Goal: Task Accomplishment & Management: Complete application form

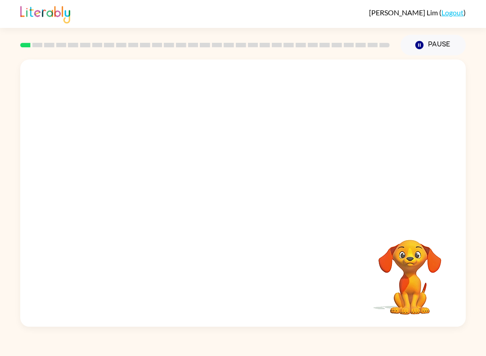
click at [399, 277] on video "Your browser must support playing .mp4 files to use Literably. Please try using…" at bounding box center [410, 271] width 90 height 90
click at [413, 267] on video "Your browser must support playing .mp4 files to use Literably. Please try using…" at bounding box center [410, 271] width 90 height 90
click at [394, 267] on video "Your browser must support playing .mp4 files to use Literably. Please try using…" at bounding box center [410, 271] width 90 height 90
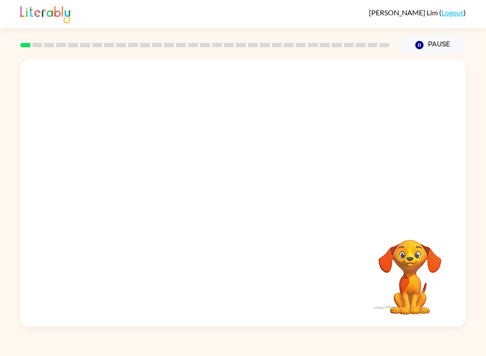
click at [407, 234] on video "Your browser must support playing .mp4 files to use Literably. Please try using…" at bounding box center [410, 271] width 90 height 90
click at [409, 216] on div at bounding box center [243, 139] width 446 height 161
click at [462, 211] on div at bounding box center [243, 139] width 446 height 161
click at [210, 153] on video "Your browser must support playing .mp4 files to use Literably. Please try using…" at bounding box center [243, 139] width 446 height 161
click at [265, 173] on video "Your browser must support playing .mp4 files to use Literably. Please try using…" at bounding box center [243, 139] width 446 height 161
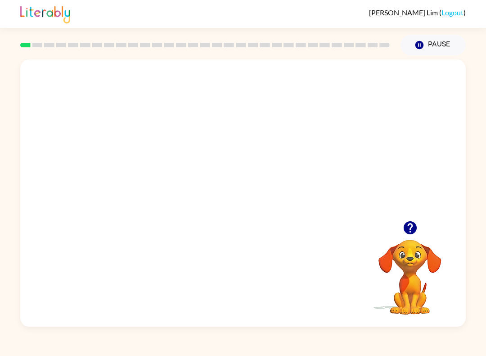
click at [268, 166] on video "Your browser must support playing .mp4 files to use Literably. Please try using…" at bounding box center [243, 139] width 446 height 161
click at [280, 164] on video "Your browser must support playing .mp4 files to use Literably. Please try using…" at bounding box center [243, 139] width 446 height 161
click at [275, 176] on video "Your browser must support playing .mp4 files to use Literably. Please try using…" at bounding box center [243, 139] width 446 height 161
click at [243, 191] on div at bounding box center [243, 197] width 58 height 33
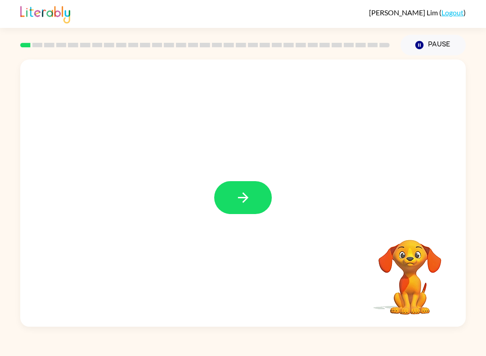
click at [245, 195] on icon "button" at bounding box center [243, 197] width 10 height 10
click at [238, 195] on div at bounding box center [243, 139] width 446 height 161
click at [246, 197] on div at bounding box center [243, 139] width 446 height 161
click at [238, 201] on div at bounding box center [243, 139] width 446 height 161
click at [323, 173] on div at bounding box center [243, 139] width 446 height 161
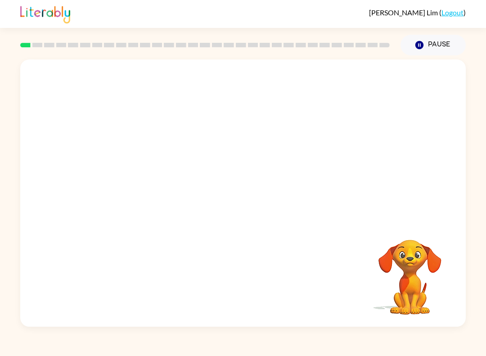
click at [374, 163] on div at bounding box center [243, 139] width 446 height 161
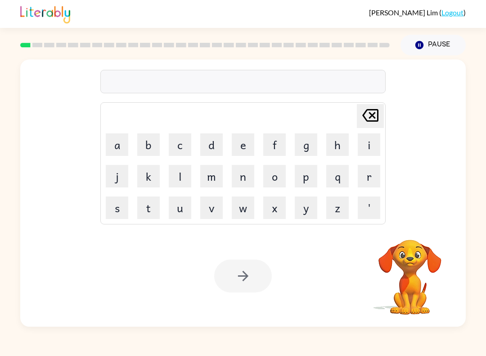
click at [149, 144] on button "b" at bounding box center [148, 144] width 23 height 23
click at [282, 170] on button "o" at bounding box center [274, 176] width 23 height 23
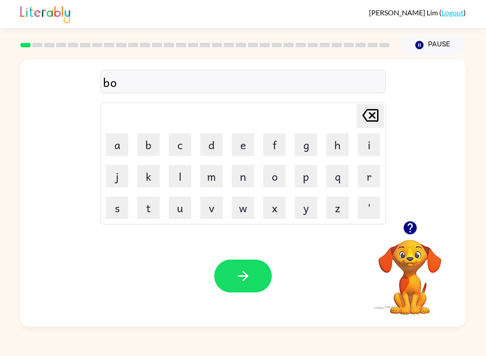
click at [371, 179] on button "r" at bounding box center [369, 176] width 23 height 23
click at [207, 155] on button "d" at bounding box center [211, 144] width 23 height 23
click at [243, 148] on button "e" at bounding box center [243, 144] width 23 height 23
click at [365, 178] on button "r" at bounding box center [369, 176] width 23 height 23
click at [241, 284] on icon "button" at bounding box center [244, 276] width 16 height 16
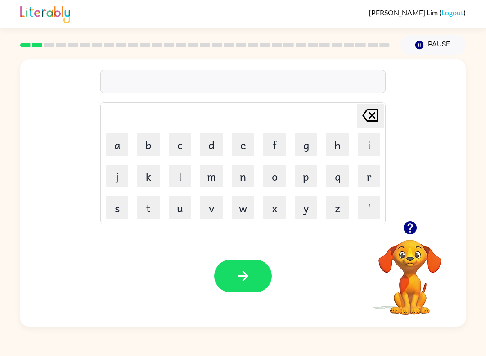
click at [366, 178] on button "r" at bounding box center [369, 176] width 23 height 23
click at [275, 172] on button "o" at bounding box center [274, 176] width 23 height 23
click at [179, 216] on button "u" at bounding box center [180, 207] width 23 height 23
click at [244, 179] on button "n" at bounding box center [243, 176] width 23 height 23
click at [153, 147] on button "b" at bounding box center [148, 144] width 23 height 23
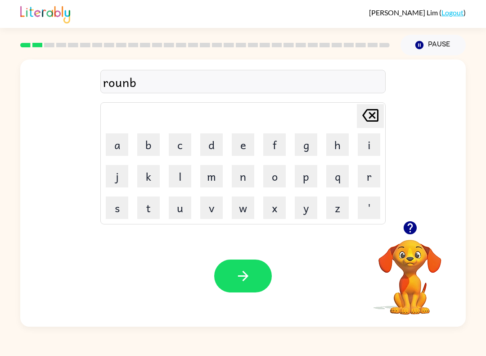
click at [383, 117] on button "Delete Delete last character input" at bounding box center [370, 116] width 27 height 24
click at [209, 147] on button "d" at bounding box center [211, 144] width 23 height 23
click at [257, 277] on button "button" at bounding box center [243, 275] width 58 height 33
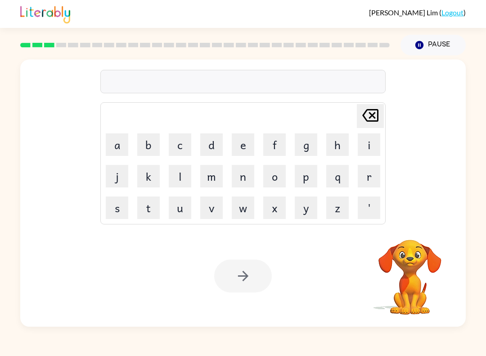
click at [215, 177] on button "m" at bounding box center [211, 176] width 23 height 23
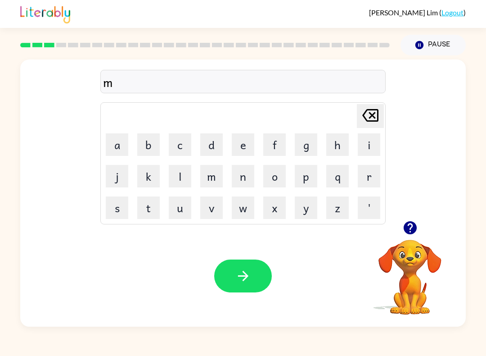
click at [117, 155] on button "a" at bounding box center [117, 144] width 23 height 23
click at [182, 155] on button "c" at bounding box center [180, 144] width 23 height 23
click at [332, 148] on button "h" at bounding box center [338, 144] width 23 height 23
click at [354, 145] on table "Delete Delete last character input a b c d e f g h i j k l m n o p q r s t u v …" at bounding box center [243, 163] width 285 height 121
click at [241, 182] on button "n" at bounding box center [243, 176] width 23 height 23
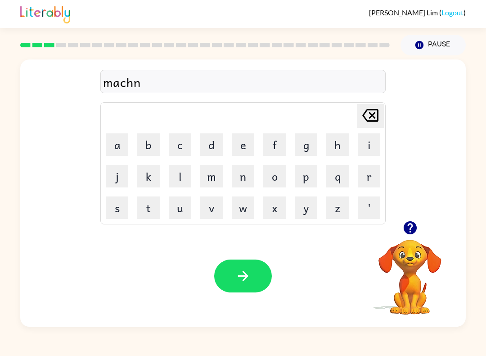
click at [375, 115] on icon "Delete Delete last character input" at bounding box center [371, 115] width 22 height 22
click at [372, 144] on button "i" at bounding box center [369, 144] width 23 height 23
click at [249, 172] on button "n" at bounding box center [243, 176] width 23 height 23
click at [235, 280] on button "button" at bounding box center [243, 275] width 58 height 33
click at [410, 230] on icon "button" at bounding box center [410, 227] width 13 height 13
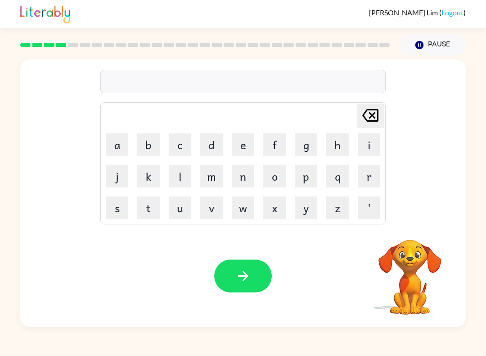
click at [145, 200] on button "t" at bounding box center [148, 207] width 23 height 23
click at [362, 181] on button "r" at bounding box center [369, 176] width 23 height 23
click at [113, 141] on button "a" at bounding box center [117, 144] width 23 height 23
click at [204, 146] on button "d" at bounding box center [211, 144] width 23 height 23
click at [242, 153] on button "e" at bounding box center [243, 144] width 23 height 23
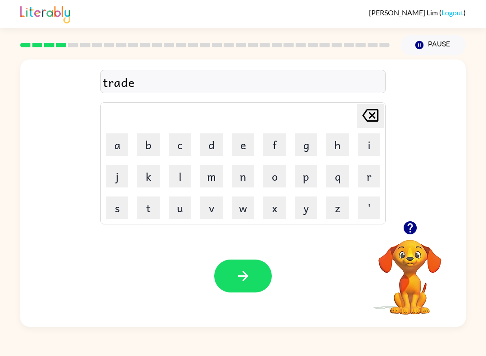
click at [227, 282] on button "button" at bounding box center [243, 275] width 58 height 33
click at [148, 211] on button "t" at bounding box center [148, 207] width 23 height 23
click at [363, 115] on icon "Delete Delete last character input" at bounding box center [371, 115] width 22 height 22
click at [210, 146] on button "d" at bounding box center [211, 144] width 23 height 23
click at [369, 127] on div "Delete Delete last character input" at bounding box center [371, 115] width 22 height 23
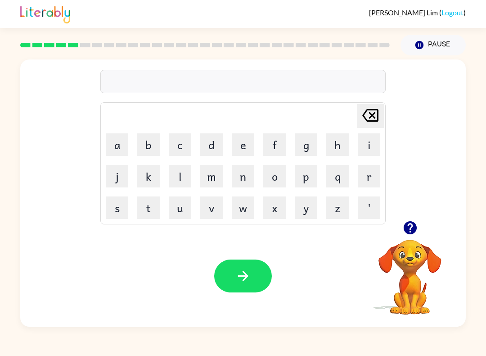
click at [201, 144] on button "d" at bounding box center [211, 144] width 23 height 23
click at [367, 143] on button "i" at bounding box center [369, 144] width 23 height 23
click at [271, 145] on button "f" at bounding box center [274, 144] width 23 height 23
click at [115, 147] on button "a" at bounding box center [117, 144] width 23 height 23
click at [245, 173] on button "n" at bounding box center [243, 176] width 23 height 23
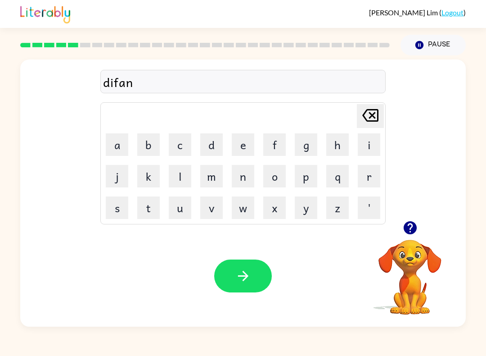
click at [242, 146] on button "e" at bounding box center [243, 144] width 23 height 23
click at [1, 303] on div "difane Delete Delete last character input a b c d e f g h i j k l m n o p q r s…" at bounding box center [243, 190] width 486 height 271
click at [120, 207] on button "s" at bounding box center [117, 207] width 23 height 23
click at [251, 287] on button "button" at bounding box center [243, 275] width 58 height 33
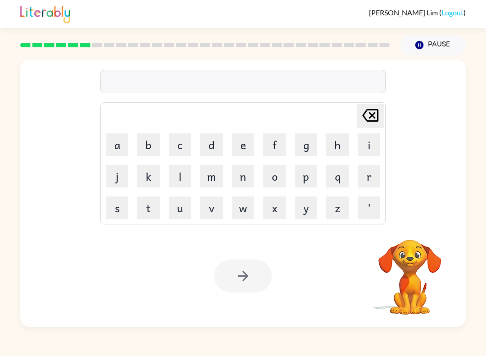
click at [400, 268] on video "Your browser must support playing .mp4 files to use Literably. Please try using…" at bounding box center [410, 271] width 90 height 90
click at [410, 269] on video "Your browser must support playing .mp4 files to use Literably. Please try using…" at bounding box center [410, 271] width 90 height 90
click at [212, 209] on button "v" at bounding box center [211, 207] width 23 height 23
click at [114, 150] on button "a" at bounding box center [117, 144] width 23 height 23
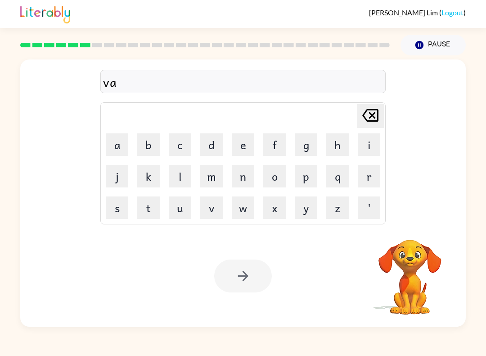
click at [180, 143] on button "c" at bounding box center [180, 144] width 23 height 23
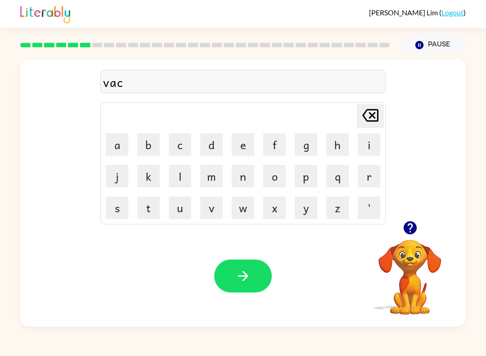
click at [150, 208] on button "t" at bounding box center [148, 207] width 23 height 23
click at [363, 151] on button "i" at bounding box center [369, 144] width 23 height 23
click at [275, 178] on button "o" at bounding box center [274, 176] width 23 height 23
click at [240, 186] on button "n" at bounding box center [243, 176] width 23 height 23
click at [236, 284] on button "button" at bounding box center [243, 275] width 58 height 33
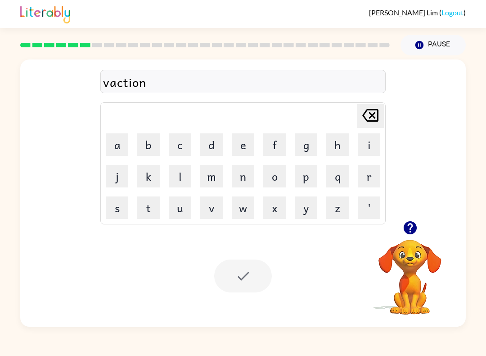
click at [28, 200] on div "vaction Delete Delete last character input a b c d e f g h i j k l m n o p q r …" at bounding box center [243, 139] width 446 height 161
click at [36, 191] on div "vaction Delete Delete last character input a b c d e f g h i j k l m n o p q r …" at bounding box center [243, 139] width 446 height 161
click at [30, 183] on div "vaction Delete Delete last character input a b c d e f g h i j k l m n o p q r …" at bounding box center [243, 139] width 446 height 161
click at [27, 182] on div "vaction Delete Delete last character input a b c d e f g h i j k l m n o p q r …" at bounding box center [243, 139] width 446 height 161
click at [24, 182] on div "vaction Delete Delete last character input a b c d e f g h i j k l m n o p q r …" at bounding box center [243, 139] width 446 height 161
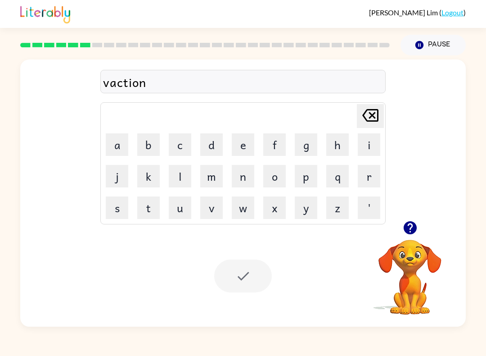
click at [460, 188] on div "vaction Delete Delete last character input a b c d e f g h i j k l m n o p q r …" at bounding box center [243, 139] width 446 height 161
click at [460, 187] on div "vaction Delete Delete last character input a b c d e f g h i j k l m n o p q r …" at bounding box center [243, 139] width 446 height 161
click at [233, 279] on div at bounding box center [243, 275] width 58 height 33
click at [409, 252] on video "Your browser must support playing .mp4 files to use Literably. Please try using…" at bounding box center [410, 271] width 90 height 90
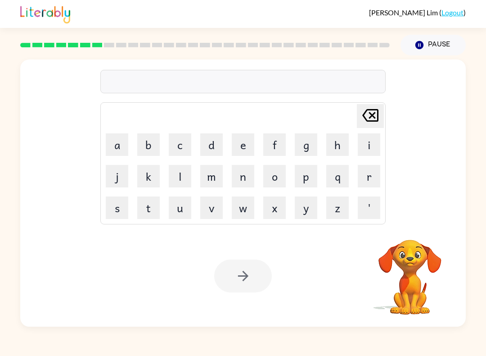
click at [413, 266] on video "Your browser must support playing .mp4 files to use Literably. Please try using…" at bounding box center [410, 271] width 90 height 90
click at [396, 250] on video "Your browser must support playing .mp4 files to use Literably. Please try using…" at bounding box center [410, 271] width 90 height 90
click at [435, 246] on video "Your browser must support playing .mp4 files to use Literably. Please try using…" at bounding box center [410, 271] width 90 height 90
click at [304, 176] on button "p" at bounding box center [306, 176] width 23 height 23
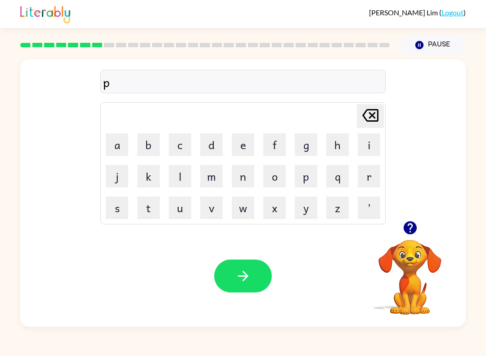
click at [180, 207] on button "u" at bounding box center [180, 207] width 23 height 23
click at [222, 140] on button "d" at bounding box center [211, 144] width 23 height 23
click at [199, 145] on td "d" at bounding box center [211, 144] width 31 height 31
click at [207, 144] on button "d" at bounding box center [211, 144] width 23 height 23
click at [179, 177] on button "l" at bounding box center [180, 176] width 23 height 23
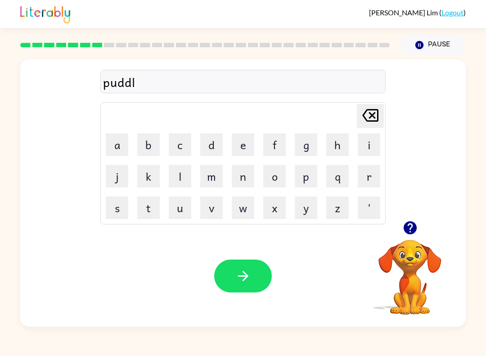
click at [19, 351] on div "Sue-Hyeon Lim ( Logout ) Pause Pause puddl Delete Delete last character input a…" at bounding box center [243, 178] width 486 height 356
click at [245, 143] on button "e" at bounding box center [243, 144] width 23 height 23
click at [241, 144] on button "e" at bounding box center [243, 144] width 23 height 23
click at [376, 110] on icon at bounding box center [371, 115] width 16 height 13
click at [254, 274] on button "button" at bounding box center [243, 275] width 58 height 33
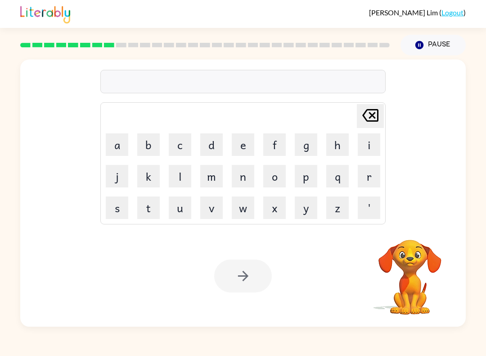
click at [213, 184] on button "m" at bounding box center [211, 176] width 23 height 23
click at [370, 148] on button "i" at bounding box center [369, 144] width 23 height 23
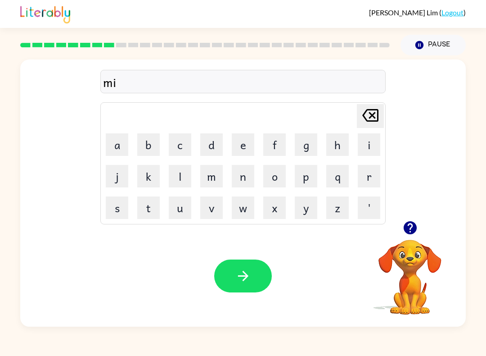
click at [379, 181] on button "r" at bounding box center [369, 176] width 23 height 23
click at [376, 149] on button "i" at bounding box center [369, 144] width 23 height 23
click at [172, 148] on button "c" at bounding box center [180, 144] width 23 height 23
click at [179, 179] on button "l" at bounding box center [180, 176] width 23 height 23
click at [241, 150] on button "e" at bounding box center [243, 144] width 23 height 23
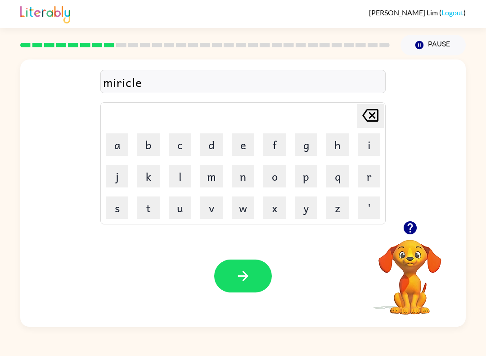
click at [242, 291] on button "button" at bounding box center [243, 275] width 58 height 33
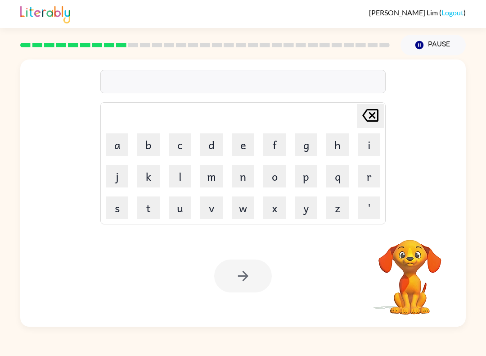
click at [421, 256] on video "Your browser must support playing .mp4 files to use Literably. Please try using…" at bounding box center [410, 271] width 90 height 90
click at [419, 256] on video "Your browser must support playing .mp4 files to use Literably. Please try using…" at bounding box center [410, 271] width 90 height 90
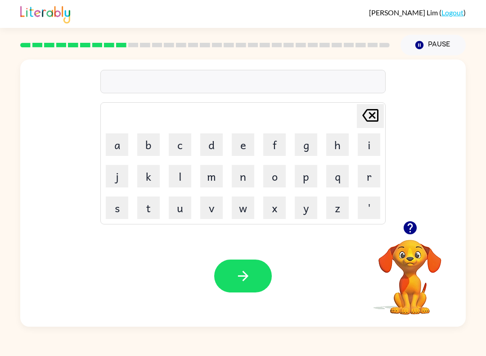
click at [413, 227] on icon "button" at bounding box center [410, 227] width 13 height 13
click at [374, 142] on button "i" at bounding box center [369, 144] width 23 height 23
click at [354, 125] on td "Delete Delete last character input" at bounding box center [243, 116] width 283 height 25
click at [354, 124] on td "Delete Delete last character input" at bounding box center [243, 116] width 283 height 25
click at [373, 119] on icon "Delete Delete last character input" at bounding box center [371, 115] width 22 height 22
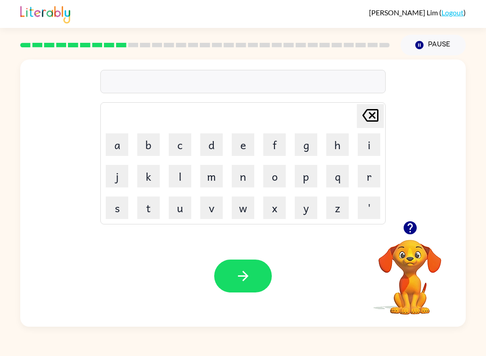
click at [373, 119] on icon "Delete Delete last character input" at bounding box center [371, 115] width 22 height 22
click at [206, 187] on button "m" at bounding box center [211, 176] width 23 height 23
click at [372, 145] on button "i" at bounding box center [369, 144] width 23 height 23
click at [212, 148] on button "d" at bounding box center [211, 144] width 23 height 23
click at [419, 236] on button "button" at bounding box center [410, 227] width 23 height 23
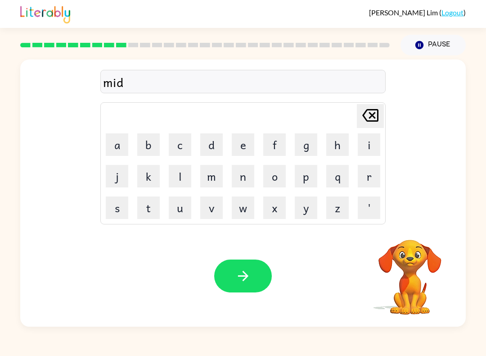
click at [208, 172] on button "m" at bounding box center [211, 176] width 23 height 23
click at [279, 174] on button "o" at bounding box center [274, 176] width 23 height 23
click at [371, 172] on button "r" at bounding box center [369, 176] width 23 height 23
click at [239, 182] on button "n" at bounding box center [243, 176] width 23 height 23
click at [367, 142] on button "i" at bounding box center [369, 144] width 23 height 23
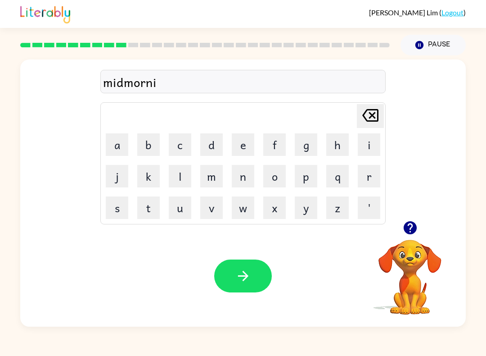
click at [240, 175] on button "n" at bounding box center [243, 176] width 23 height 23
click at [315, 147] on button "g" at bounding box center [306, 144] width 23 height 23
click at [242, 280] on icon "button" at bounding box center [244, 276] width 16 height 16
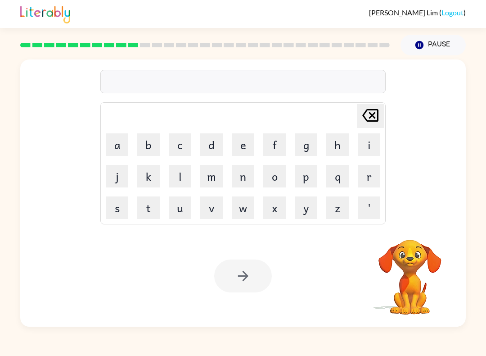
click at [214, 146] on button "d" at bounding box center [211, 144] width 23 height 23
click at [373, 144] on button "i" at bounding box center [369, 144] width 23 height 23
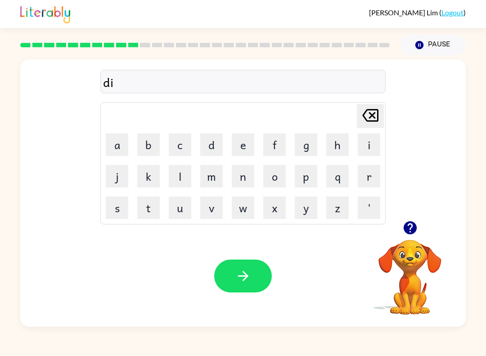
click at [118, 216] on button "s" at bounding box center [117, 207] width 23 height 23
click at [148, 209] on button "t" at bounding box center [148, 207] width 23 height 23
click at [363, 178] on button "r" at bounding box center [369, 176] width 23 height 23
click at [183, 211] on button "u" at bounding box center [180, 207] width 23 height 23
click at [116, 208] on button "s" at bounding box center [117, 207] width 23 height 23
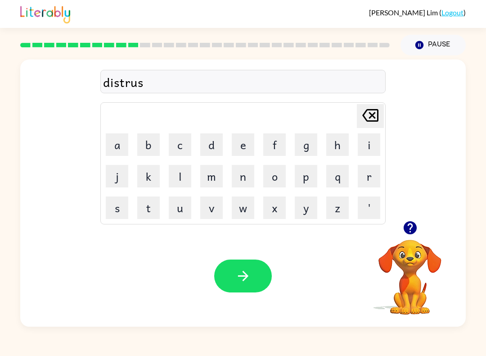
click at [150, 212] on button "t" at bounding box center [148, 207] width 23 height 23
click at [233, 272] on button "button" at bounding box center [243, 275] width 58 height 33
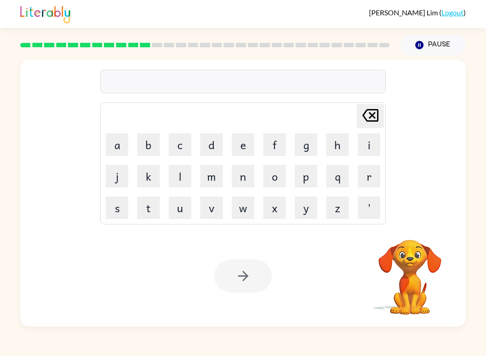
click at [374, 177] on button "r" at bounding box center [369, 176] width 23 height 23
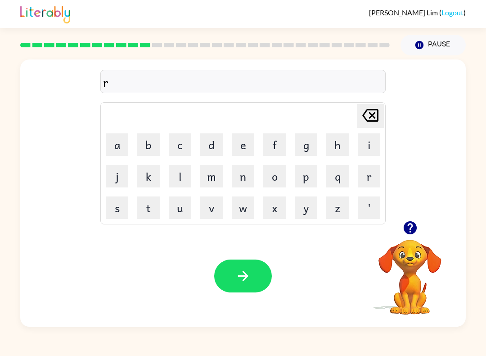
click at [273, 181] on button "o" at bounding box center [274, 176] width 23 height 23
click at [113, 153] on button "a" at bounding box center [117, 144] width 23 height 23
click at [209, 142] on button "d" at bounding box center [211, 144] width 23 height 23
click at [254, 277] on button "button" at bounding box center [243, 275] width 58 height 33
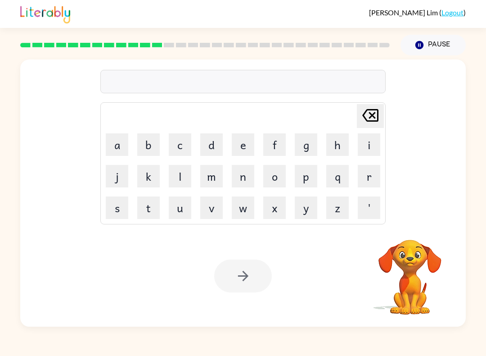
click at [174, 211] on button "u" at bounding box center [180, 207] width 23 height 23
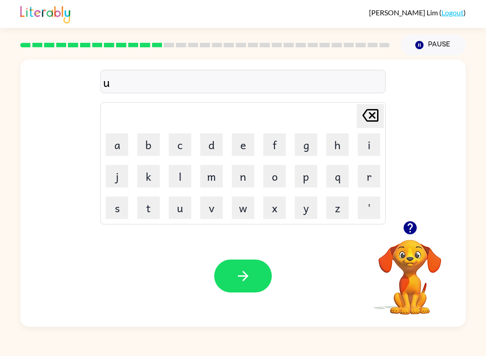
click at [309, 177] on button "p" at bounding box center [306, 176] width 23 height 23
click at [307, 151] on button "g" at bounding box center [306, 144] width 23 height 23
click at [358, 178] on button "r" at bounding box center [369, 176] width 23 height 23
click at [120, 152] on button "a" at bounding box center [117, 144] width 23 height 23
click at [215, 148] on button "d" at bounding box center [211, 144] width 23 height 23
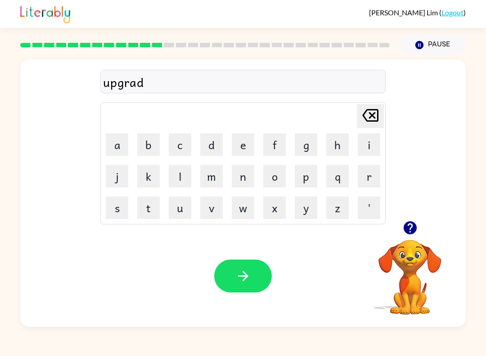
click at [237, 143] on button "e" at bounding box center [243, 144] width 23 height 23
click at [232, 290] on button "button" at bounding box center [243, 275] width 58 height 33
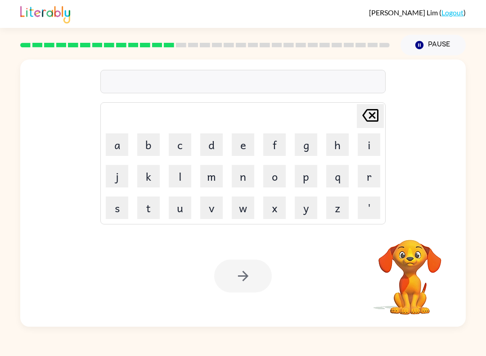
click at [204, 182] on button "m" at bounding box center [211, 176] width 23 height 23
click at [114, 148] on button "a" at bounding box center [117, 144] width 23 height 23
click at [206, 148] on button "d" at bounding box center [211, 144] width 23 height 23
click at [206, 147] on button "d" at bounding box center [211, 144] width 23 height 23
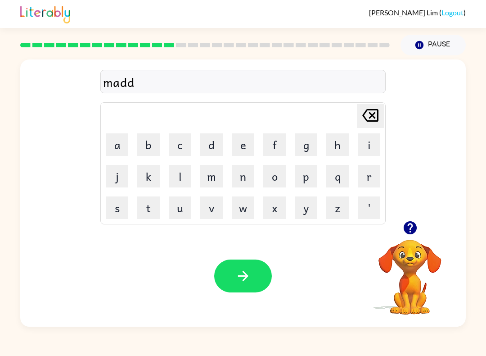
click at [243, 183] on button "n" at bounding box center [243, 176] width 23 height 23
click at [235, 148] on button "e" at bounding box center [243, 144] width 23 height 23
click at [115, 202] on button "s" at bounding box center [117, 207] width 23 height 23
click at [107, 201] on button "s" at bounding box center [117, 207] width 23 height 23
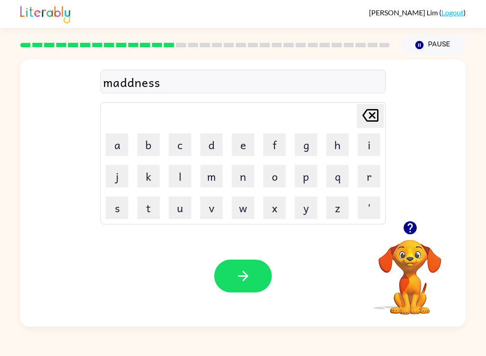
click at [107, 201] on button "s" at bounding box center [117, 207] width 23 height 23
click at [113, 204] on button "s" at bounding box center [117, 207] width 23 height 23
click at [113, 203] on button "s" at bounding box center [117, 207] width 23 height 23
click at [118, 206] on button "s" at bounding box center [117, 207] width 23 height 23
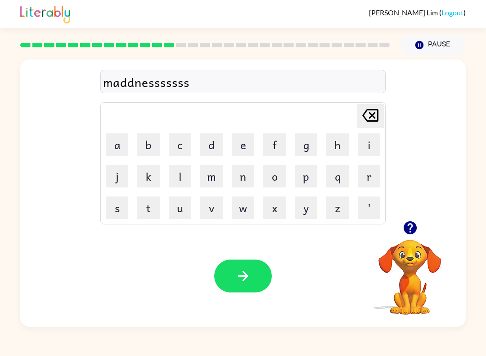
click at [115, 204] on button "s" at bounding box center [117, 207] width 23 height 23
click at [119, 208] on button "s" at bounding box center [117, 207] width 23 height 23
click at [375, 120] on icon "Delete Delete last character input" at bounding box center [371, 115] width 22 height 22
click at [375, 119] on icon "Delete Delete last character input" at bounding box center [371, 115] width 22 height 22
click at [378, 115] on icon at bounding box center [371, 115] width 16 height 13
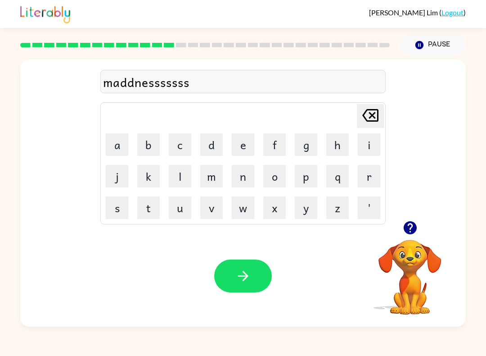
click at [378, 115] on icon at bounding box center [371, 115] width 16 height 13
click at [379, 117] on icon "Delete Delete last character input" at bounding box center [371, 115] width 22 height 22
click at [378, 127] on div "Delete Delete last character input" at bounding box center [371, 115] width 22 height 23
click at [381, 124] on button "Delete Delete last character input" at bounding box center [370, 116] width 27 height 24
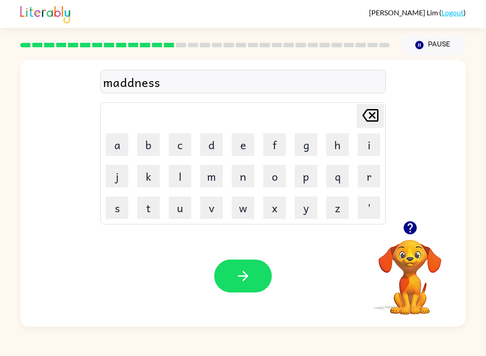
click at [248, 291] on button "button" at bounding box center [243, 275] width 58 height 33
click at [411, 223] on icon "button" at bounding box center [410, 227] width 13 height 13
click at [148, 143] on button "b" at bounding box center [148, 144] width 23 height 23
click at [375, 112] on icon "Delete Delete last character input" at bounding box center [371, 115] width 22 height 22
click at [140, 137] on button "b" at bounding box center [148, 144] width 23 height 23
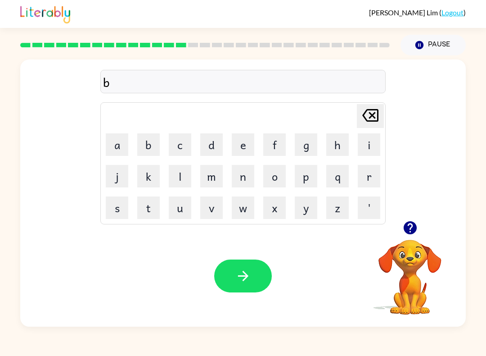
click at [272, 183] on button "o" at bounding box center [274, 176] width 23 height 23
click at [111, 155] on button "a" at bounding box center [117, 144] width 23 height 23
click at [201, 148] on button "d" at bounding box center [211, 144] width 23 height 23
click at [236, 178] on button "n" at bounding box center [243, 176] width 23 height 23
click at [245, 142] on button "e" at bounding box center [243, 144] width 23 height 23
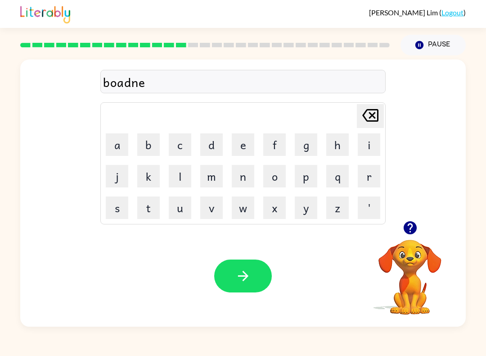
click at [116, 204] on button "s" at bounding box center [117, 207] width 23 height 23
click at [255, 285] on button "button" at bounding box center [243, 275] width 58 height 33
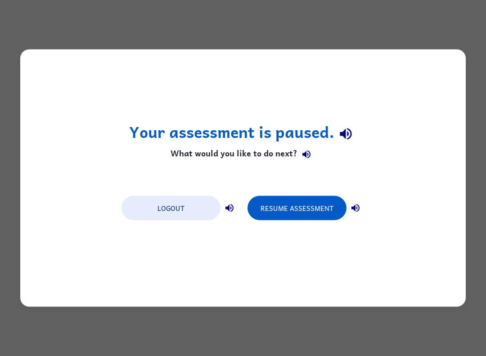
click at [314, 192] on div "Logout Resume Assessment" at bounding box center [243, 207] width 252 height 34
click at [305, 215] on button "Resume Assessment" at bounding box center [297, 208] width 99 height 24
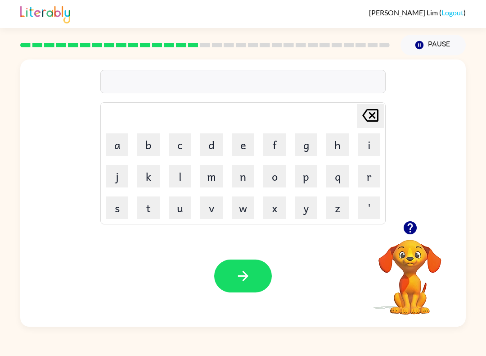
click at [107, 198] on button "s" at bounding box center [117, 207] width 23 height 23
click at [286, 170] on button "o" at bounding box center [274, 176] width 23 height 23
click at [188, 217] on button "u" at bounding box center [180, 207] width 23 height 23
click at [231, 283] on button "button" at bounding box center [243, 275] width 58 height 33
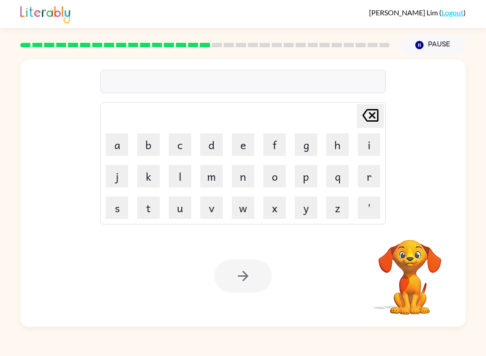
click at [370, 174] on button "r" at bounding box center [369, 176] width 23 height 23
click at [117, 150] on button "a" at bounding box center [117, 144] width 23 height 23
click at [214, 179] on button "m" at bounding box center [211, 176] width 23 height 23
click at [233, 270] on div at bounding box center [243, 275] width 58 height 33
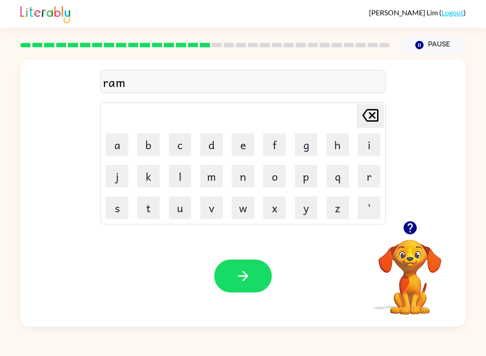
click at [238, 270] on icon "button" at bounding box center [244, 276] width 16 height 16
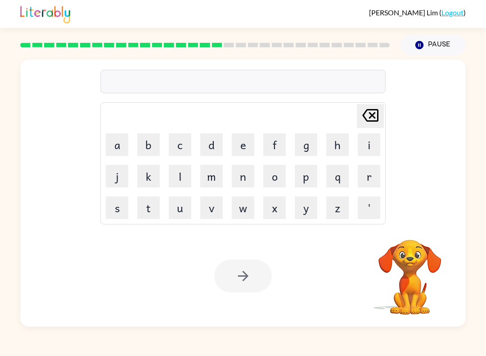
click at [142, 150] on button "b" at bounding box center [148, 144] width 23 height 23
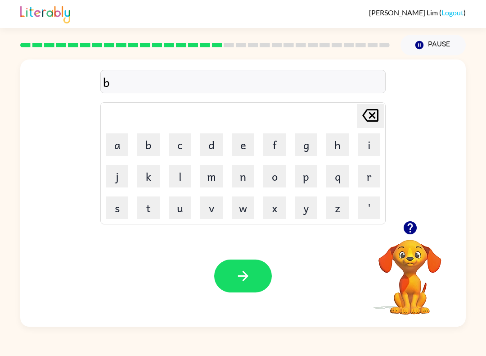
click at [368, 178] on button "r" at bounding box center [369, 176] width 23 height 23
click at [243, 144] on button "e" at bounding box center [243, 144] width 23 height 23
click at [112, 144] on button "a" at bounding box center [117, 144] width 23 height 23
click at [209, 178] on button "m" at bounding box center [211, 176] width 23 height 23
click at [368, 144] on button "i" at bounding box center [369, 144] width 23 height 23
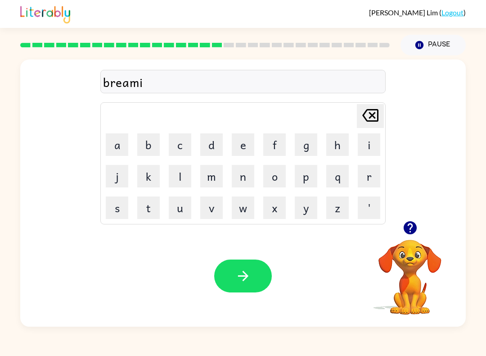
click at [243, 178] on button "n" at bounding box center [243, 176] width 23 height 23
click at [309, 148] on button "g" at bounding box center [306, 144] width 23 height 23
click at [234, 263] on button "button" at bounding box center [243, 275] width 58 height 33
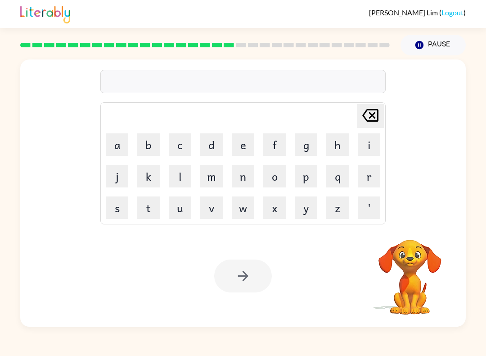
click at [373, 185] on button "r" at bounding box center [369, 176] width 23 height 23
click at [243, 136] on button "e" at bounding box center [243, 144] width 23 height 23
click at [118, 211] on button "s" at bounding box center [117, 207] width 23 height 23
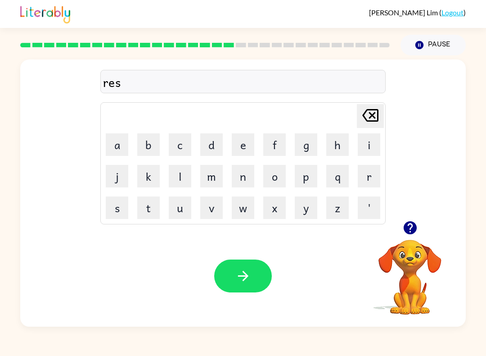
click at [148, 166] on button "k" at bounding box center [148, 176] width 23 height 23
click at [359, 150] on button "i" at bounding box center [369, 144] width 23 height 23
click at [247, 154] on button "e" at bounding box center [243, 144] width 23 height 23
click at [119, 206] on button "s" at bounding box center [117, 207] width 23 height 23
click at [148, 214] on button "t" at bounding box center [148, 207] width 23 height 23
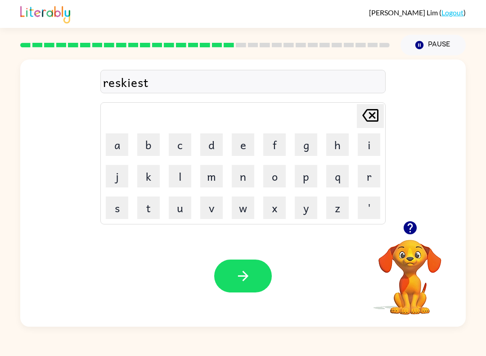
click at [271, 281] on button "button" at bounding box center [243, 275] width 58 height 33
click at [272, 281] on div "Your browser must support playing .mp4 files to use Literably. Please try using…" at bounding box center [243, 275] width 446 height 101
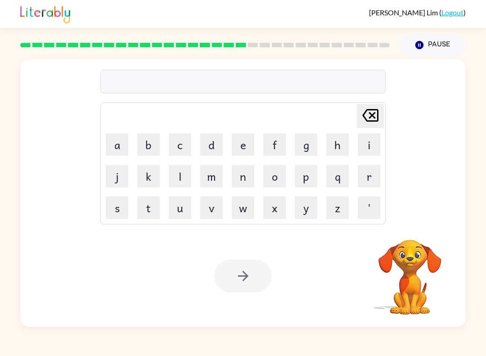
click at [120, 153] on button "a" at bounding box center [117, 144] width 23 height 23
click at [372, 183] on button "r" at bounding box center [369, 176] width 23 height 23
click at [181, 155] on button "c" at bounding box center [180, 144] width 23 height 23
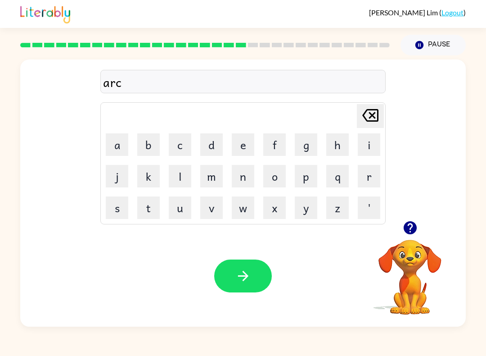
click at [340, 148] on button "h" at bounding box center [338, 144] width 23 height 23
click at [240, 206] on button "w" at bounding box center [243, 207] width 23 height 23
click at [111, 150] on button "a" at bounding box center [117, 144] width 23 height 23
click at [304, 215] on button "y" at bounding box center [306, 207] width 23 height 23
click at [251, 281] on button "button" at bounding box center [243, 275] width 58 height 33
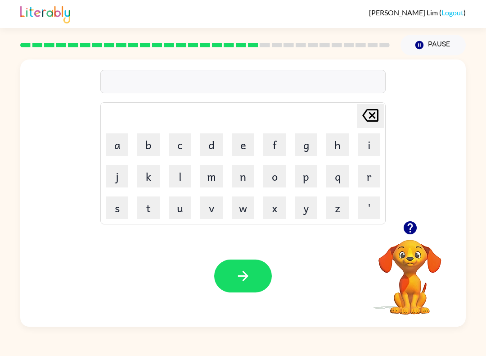
click at [281, 147] on button "f" at bounding box center [274, 144] width 23 height 23
click at [275, 175] on button "o" at bounding box center [274, 176] width 23 height 23
click at [179, 178] on button "l" at bounding box center [180, 176] width 23 height 23
click at [280, 176] on button "o" at bounding box center [274, 176] width 23 height 23
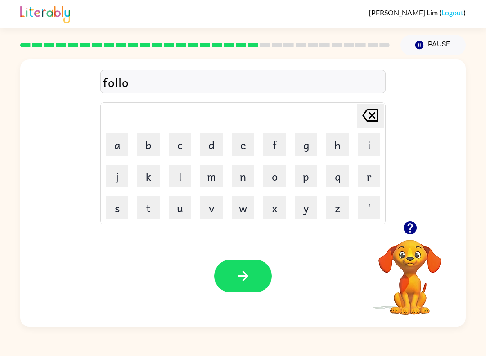
click at [240, 209] on button "w" at bounding box center [243, 207] width 23 height 23
click at [210, 162] on td "m" at bounding box center [211, 176] width 31 height 31
click at [371, 120] on icon "Delete Delete last character input" at bounding box center [371, 115] width 22 height 22
click at [241, 194] on td "w" at bounding box center [243, 207] width 31 height 31
click at [241, 205] on button "w" at bounding box center [243, 207] width 23 height 23
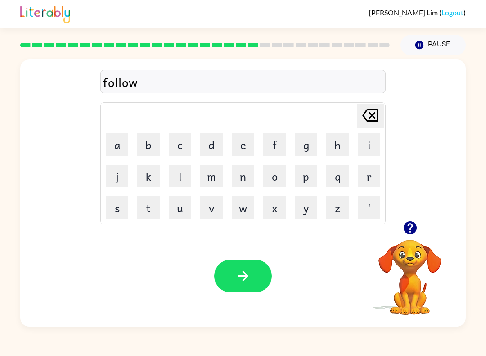
click at [205, 150] on button "d" at bounding box center [211, 144] width 23 height 23
click at [235, 282] on button "button" at bounding box center [243, 275] width 58 height 33
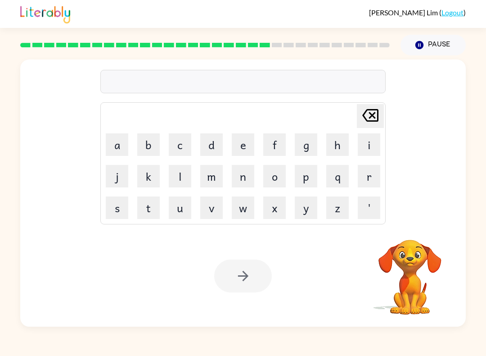
click at [114, 209] on button "s" at bounding box center [117, 207] width 23 height 23
click at [243, 176] on button "n" at bounding box center [243, 176] width 23 height 23
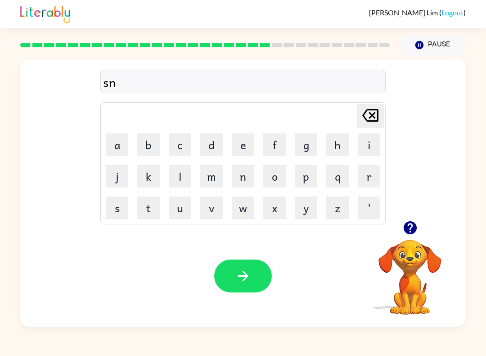
click at [202, 150] on button "d" at bounding box center [211, 144] width 23 height 23
click at [239, 147] on button "e" at bounding box center [243, 144] width 23 height 23
click at [236, 177] on button "n" at bounding box center [243, 176] width 23 height 23
click at [143, 206] on button "t" at bounding box center [148, 207] width 23 height 23
click at [303, 179] on button "p" at bounding box center [306, 176] width 23 height 23
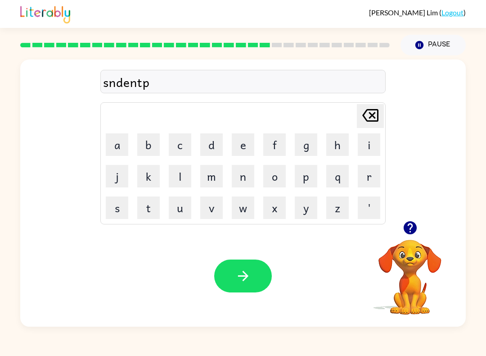
click at [359, 144] on button "i" at bounding box center [369, 144] width 23 height 23
click at [257, 291] on button "button" at bounding box center [243, 275] width 58 height 33
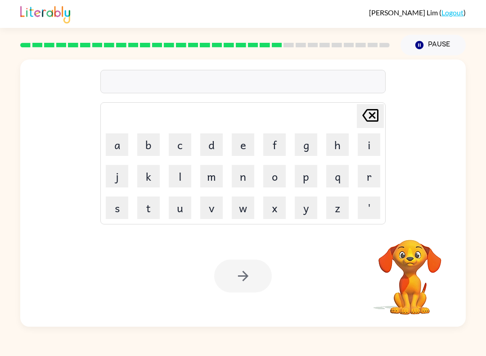
click at [432, 207] on div "Delete Delete last character input a b c d e f g h i j k l m n o p q r s t u v …" at bounding box center [243, 139] width 446 height 161
click at [114, 208] on button "s" at bounding box center [117, 207] width 23 height 23
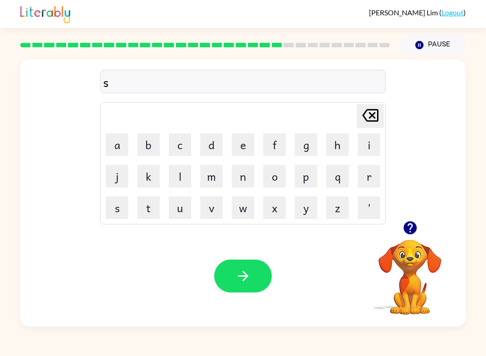
click at [142, 211] on button "t" at bounding box center [148, 207] width 23 height 23
click at [113, 151] on button "a" at bounding box center [117, 144] width 23 height 23
click at [209, 143] on button "d" at bounding box center [211, 144] width 23 height 23
click at [253, 150] on button "e" at bounding box center [243, 144] width 23 height 23
click at [241, 284] on button "button" at bounding box center [243, 275] width 58 height 33
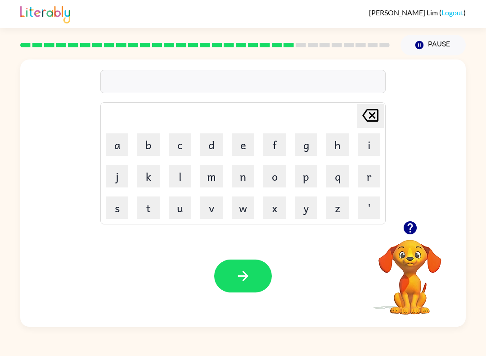
click at [266, 147] on button "f" at bounding box center [274, 144] width 23 height 23
click at [283, 169] on button "o" at bounding box center [274, 176] width 23 height 23
click at [370, 177] on button "r" at bounding box center [369, 176] width 23 height 23
click at [238, 214] on button "w" at bounding box center [243, 207] width 23 height 23
click at [285, 178] on button "o" at bounding box center [274, 176] width 23 height 23
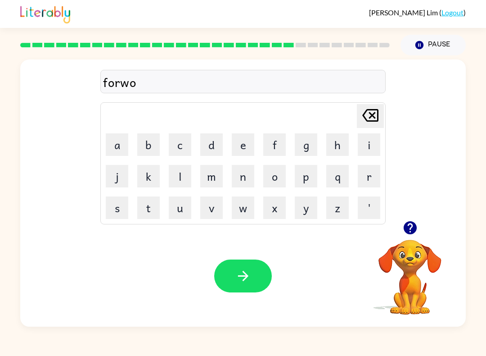
click at [363, 173] on button "r" at bounding box center [369, 176] width 23 height 23
click at [203, 144] on button "d" at bounding box center [211, 144] width 23 height 23
click at [231, 256] on div "Your browser must support playing .mp4 files to use Literably. Please try using…" at bounding box center [243, 275] width 446 height 101
click at [247, 276] on icon "button" at bounding box center [243, 276] width 10 height 10
click at [247, 276] on div at bounding box center [243, 275] width 58 height 33
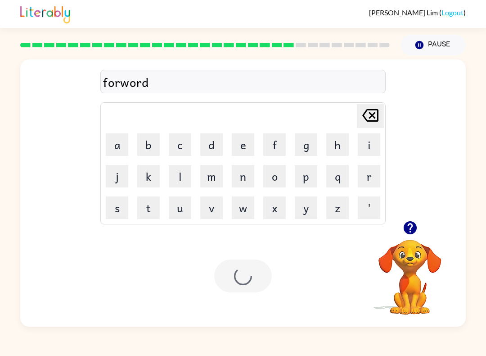
click at [243, 286] on div at bounding box center [243, 275] width 58 height 33
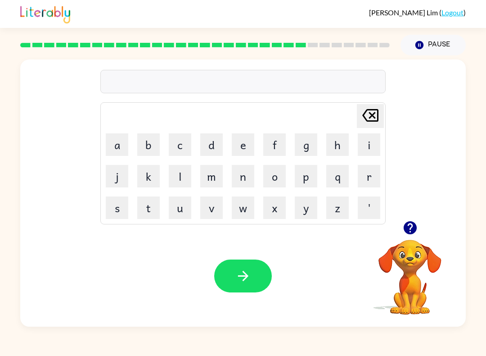
click at [380, 184] on button "r" at bounding box center [369, 176] width 23 height 23
click at [236, 149] on button "e" at bounding box center [243, 144] width 23 height 23
click at [179, 169] on button "l" at bounding box center [180, 176] width 23 height 23
click at [113, 151] on button "a" at bounding box center [117, 144] width 23 height 23
click at [139, 200] on button "t" at bounding box center [148, 207] width 23 height 23
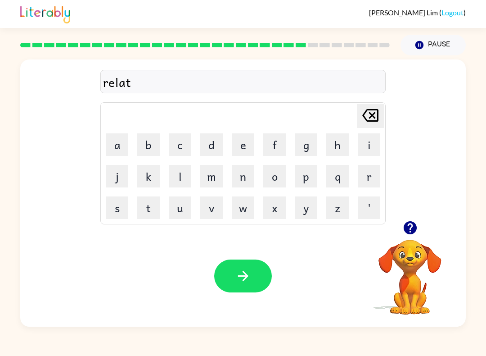
click at [243, 151] on button "e" at bounding box center [243, 144] width 23 height 23
click at [239, 291] on button "button" at bounding box center [243, 275] width 58 height 33
click at [414, 222] on icon "button" at bounding box center [411, 228] width 16 height 16
click at [310, 148] on button "g" at bounding box center [306, 144] width 23 height 23
click at [188, 207] on button "u" at bounding box center [180, 207] width 23 height 23
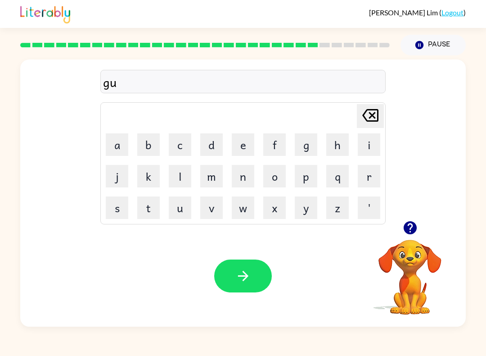
click at [145, 143] on button "b" at bounding box center [148, 144] width 23 height 23
click at [173, 175] on button "l" at bounding box center [180, 176] width 23 height 23
click at [243, 148] on button "e" at bounding box center [243, 144] width 23 height 23
click at [238, 183] on button "n" at bounding box center [243, 176] width 23 height 23
click at [235, 281] on button "button" at bounding box center [243, 275] width 58 height 33
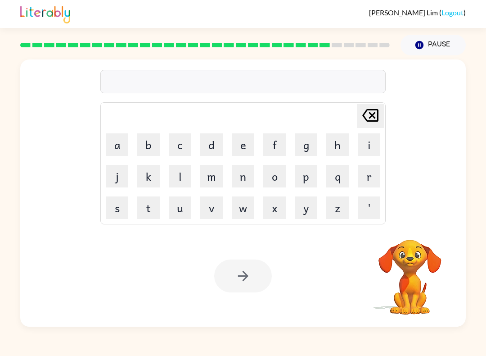
click at [176, 185] on button "l" at bounding box center [180, 176] width 23 height 23
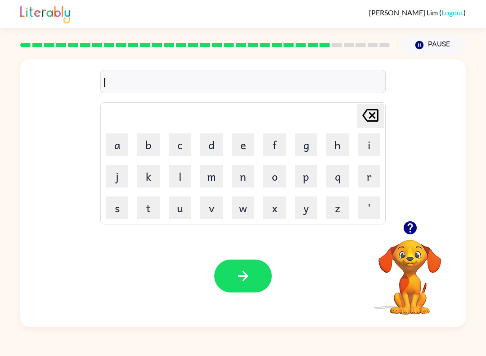
click at [186, 206] on button "u" at bounding box center [180, 207] width 23 height 23
click at [207, 186] on button "m" at bounding box center [211, 176] width 23 height 23
click at [147, 142] on button "b" at bounding box center [148, 144] width 23 height 23
click at [246, 148] on button "e" at bounding box center [243, 144] width 23 height 23
click at [375, 179] on button "r" at bounding box center [369, 176] width 23 height 23
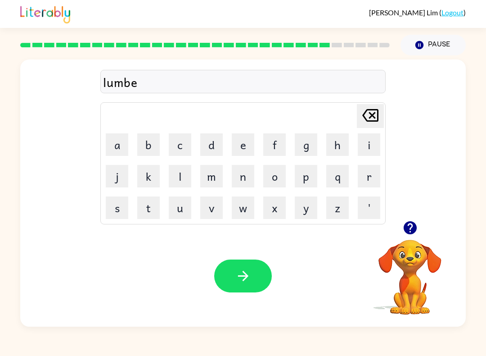
click at [375, 179] on button "r" at bounding box center [369, 176] width 23 height 23
click at [380, 108] on icon "Delete Delete last character input" at bounding box center [371, 115] width 22 height 22
click at [113, 176] on button "j" at bounding box center [117, 176] width 23 height 23
click at [117, 146] on button "a" at bounding box center [117, 144] width 23 height 23
click at [177, 148] on button "c" at bounding box center [180, 144] width 23 height 23
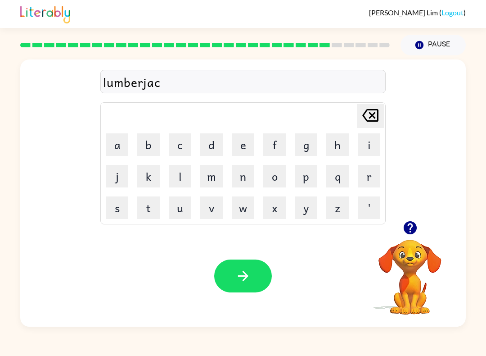
click at [147, 177] on button "k" at bounding box center [148, 176] width 23 height 23
click at [234, 290] on button "button" at bounding box center [243, 275] width 58 height 33
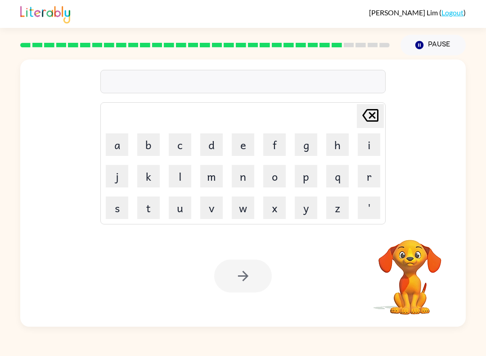
click at [311, 175] on button "p" at bounding box center [306, 176] width 23 height 23
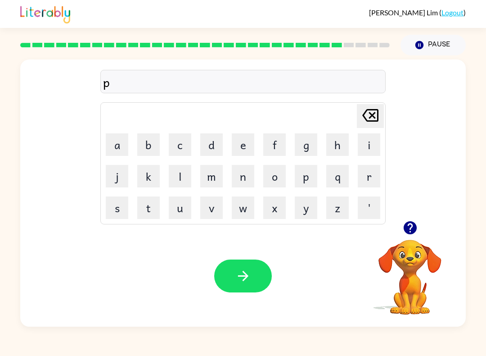
click at [117, 150] on button "a" at bounding box center [117, 144] width 23 height 23
click at [371, 177] on button "r" at bounding box center [369, 176] width 23 height 23
click at [119, 212] on button "s" at bounding box center [117, 207] width 23 height 23
click at [268, 282] on button "button" at bounding box center [243, 275] width 58 height 33
click at [147, 210] on button "t" at bounding box center [148, 207] width 23 height 23
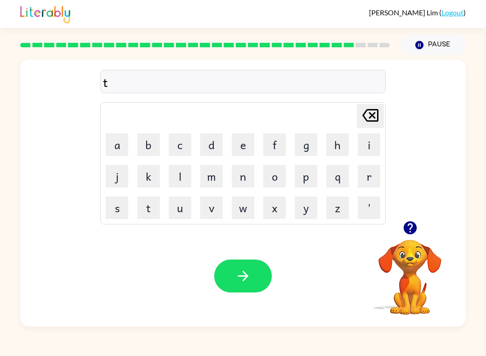
click at [334, 144] on button "h" at bounding box center [338, 144] width 23 height 23
click at [360, 146] on button "i" at bounding box center [369, 144] width 23 height 23
click at [242, 175] on button "n" at bounding box center [243, 176] width 23 height 23
click at [235, 292] on button "button" at bounding box center [243, 275] width 58 height 33
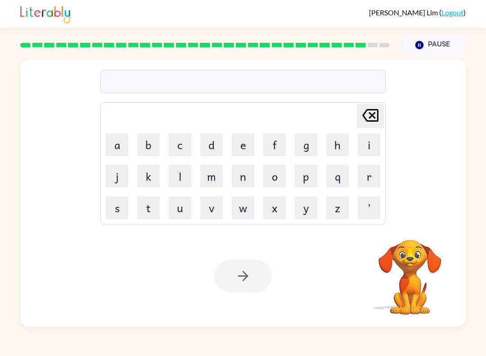
click at [114, 211] on button "s" at bounding box center [117, 207] width 23 height 23
click at [368, 142] on button "i" at bounding box center [369, 144] width 23 height 23
click at [181, 176] on button "l" at bounding box center [180, 176] width 23 height 23
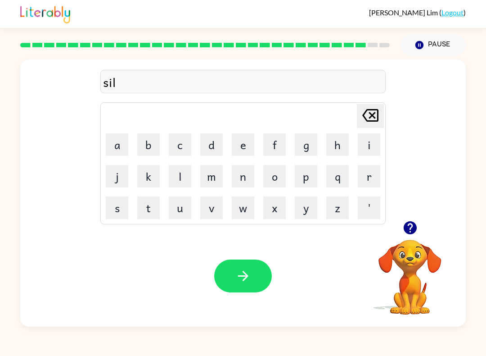
click at [213, 208] on button "v" at bounding box center [211, 207] width 23 height 23
click at [247, 149] on button "e" at bounding box center [243, 144] width 23 height 23
click at [371, 169] on button "r" at bounding box center [369, 176] width 23 height 23
click at [250, 292] on button "button" at bounding box center [243, 275] width 58 height 33
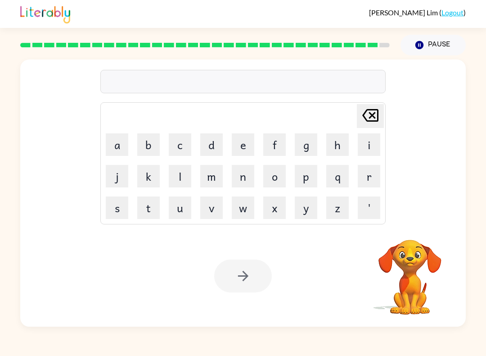
click at [178, 214] on button "u" at bounding box center [180, 207] width 23 height 23
click at [242, 185] on button "n" at bounding box center [243, 176] width 23 height 23
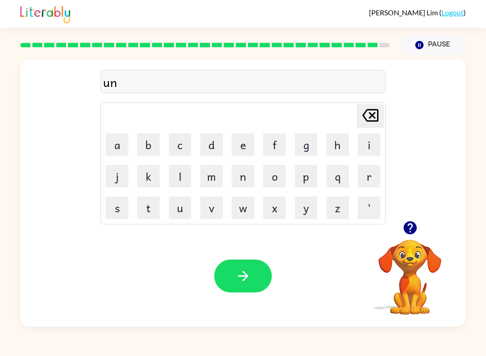
click at [116, 154] on button "a" at bounding box center [117, 144] width 23 height 23
click at [282, 145] on button "f" at bounding box center [274, 144] width 23 height 23
click at [371, 187] on button "r" at bounding box center [369, 176] width 23 height 23
click at [122, 154] on button "a" at bounding box center [117, 144] width 23 height 23
click at [369, 150] on button "i" at bounding box center [369, 144] width 23 height 23
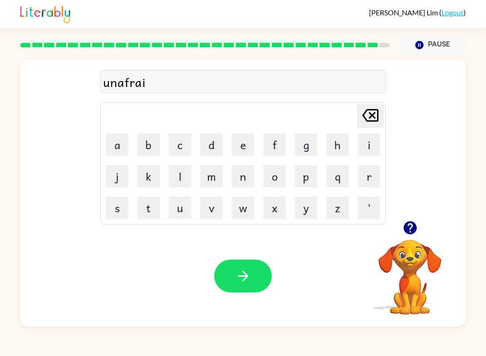
click at [210, 151] on button "d" at bounding box center [211, 144] width 23 height 23
click at [251, 292] on button "button" at bounding box center [243, 275] width 58 height 33
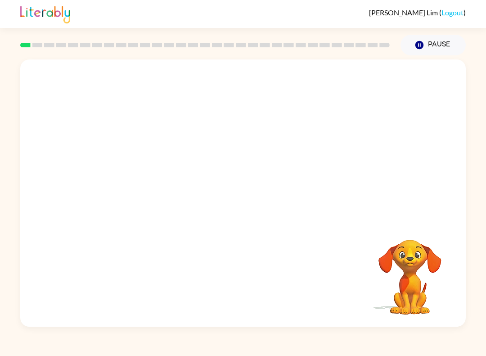
click at [129, 175] on video "Your browser must support playing .mp4 files to use Literably. Please try using…" at bounding box center [243, 139] width 446 height 161
click at [128, 175] on video "Your browser must support playing .mp4 files to use Literably. Please try using…" at bounding box center [243, 139] width 446 height 161
click at [126, 177] on video "Your browser must support playing .mp4 files to use Literably. Please try using…" at bounding box center [243, 139] width 446 height 161
click at [113, 183] on video "Your browser must support playing .mp4 files to use Literably. Please try using…" at bounding box center [243, 139] width 446 height 161
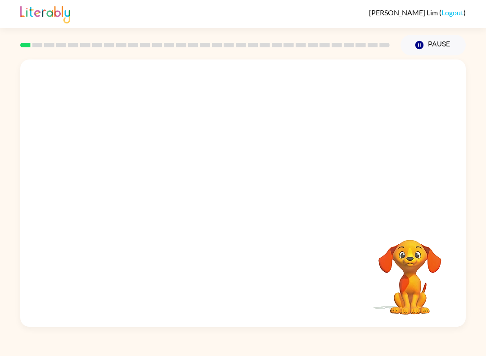
click at [125, 182] on video "Your browser must support playing .mp4 files to use Literably. Please try using…" at bounding box center [243, 139] width 446 height 161
click at [123, 186] on video "Your browser must support playing .mp4 files to use Literably. Please try using…" at bounding box center [243, 139] width 446 height 161
click at [404, 282] on video "Your browser must support playing .mp4 files to use Literably. Please try using…" at bounding box center [410, 271] width 90 height 90
click at [413, 290] on video "Your browser must support playing .mp4 files to use Literably. Please try using…" at bounding box center [410, 271] width 90 height 90
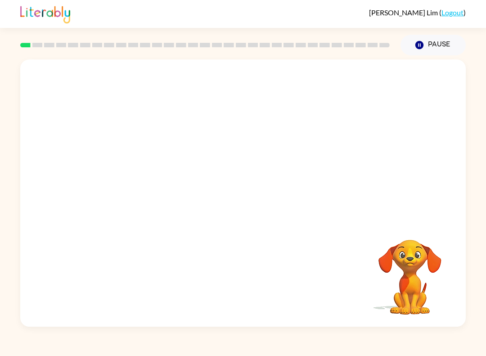
click at [414, 271] on video "Your browser must support playing .mp4 files to use Literably. Please try using…" at bounding box center [410, 271] width 90 height 90
click at [419, 264] on video "Your browser must support playing .mp4 files to use Literably. Please try using…" at bounding box center [410, 271] width 90 height 90
click at [399, 260] on video "Your browser must support playing .mp4 files to use Literably. Please try using…" at bounding box center [410, 271] width 90 height 90
click at [423, 245] on video "Your browser must support playing .mp4 files to use Literably. Please try using…" at bounding box center [410, 271] width 90 height 90
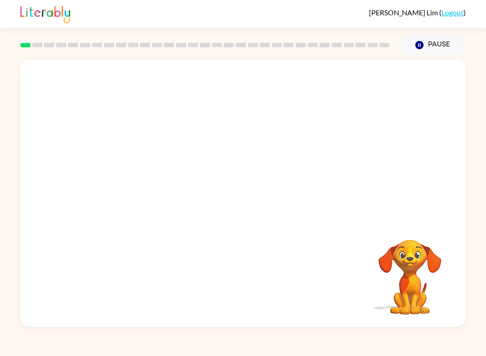
click at [404, 270] on video "Your browser must support playing .mp4 files to use Literably. Please try using…" at bounding box center [410, 271] width 90 height 90
click at [251, 201] on div at bounding box center [243, 197] width 58 height 33
click at [246, 203] on div at bounding box center [243, 197] width 58 height 33
click at [245, 203] on div at bounding box center [243, 197] width 58 height 33
click at [246, 203] on div at bounding box center [243, 197] width 58 height 33
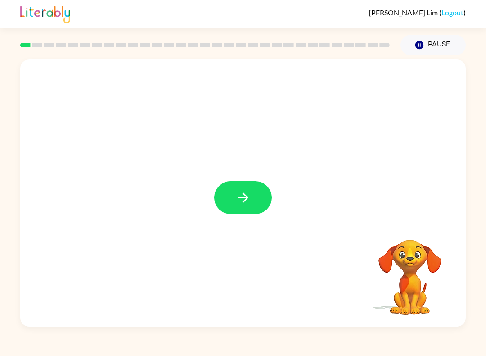
click at [227, 212] on button "button" at bounding box center [243, 197] width 58 height 33
click at [227, 212] on div at bounding box center [243, 197] width 58 height 33
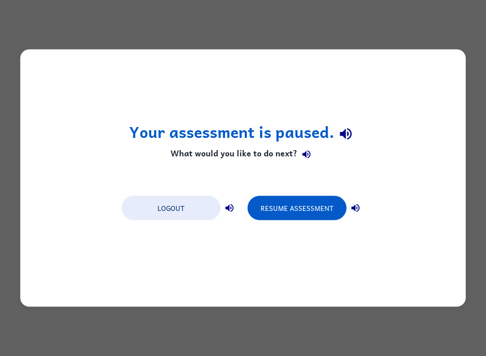
click at [330, 209] on button "Resume Assessment" at bounding box center [297, 208] width 99 height 24
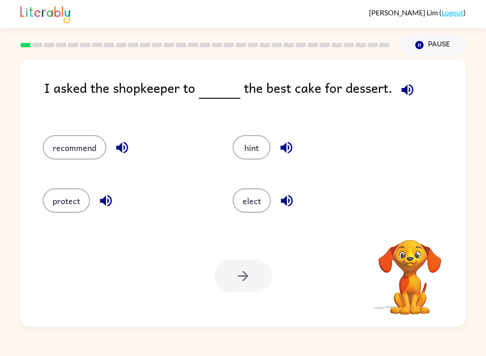
click at [480, 293] on div "I asked the shopkeeper to the best cake for dessert. recommend hint protect ele…" at bounding box center [243, 190] width 486 height 271
click at [99, 138] on button "recommend" at bounding box center [75, 147] width 64 height 24
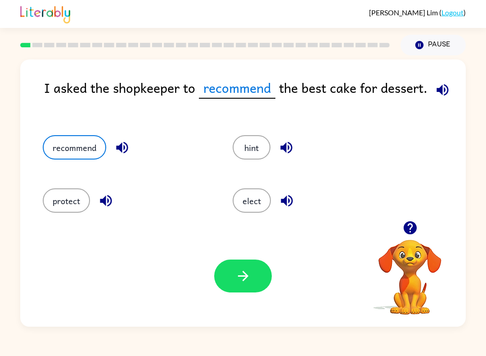
click at [235, 309] on div "Your browser must support playing .mp4 files to use Literably. Please try using…" at bounding box center [243, 275] width 446 height 101
click at [233, 260] on button "button" at bounding box center [243, 275] width 58 height 33
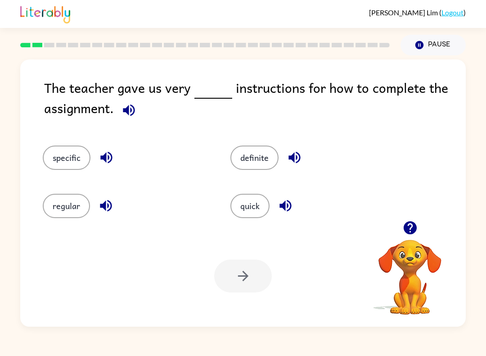
click at [259, 209] on button "quick" at bounding box center [250, 206] width 39 height 24
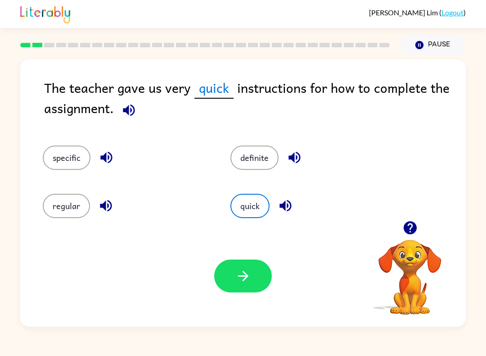
click at [232, 274] on button "button" at bounding box center [243, 275] width 58 height 33
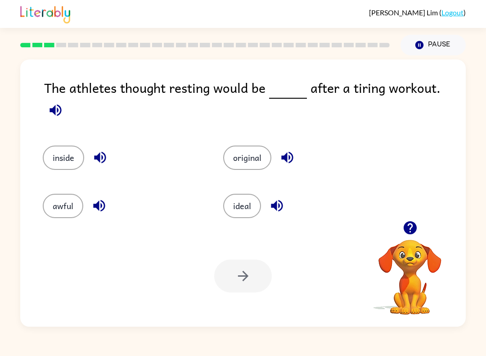
click at [231, 145] on button "original" at bounding box center [247, 157] width 48 height 24
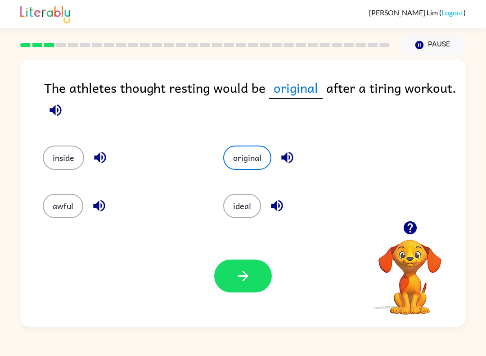
click at [224, 273] on button "button" at bounding box center [243, 275] width 58 height 33
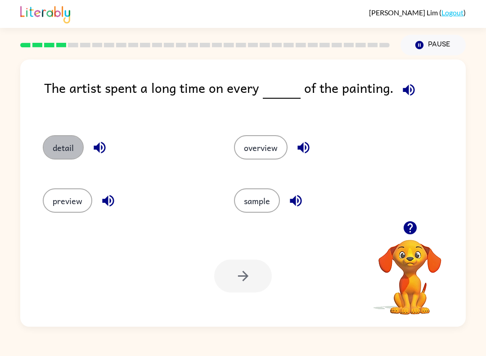
click at [60, 150] on button "detail" at bounding box center [63, 147] width 41 height 24
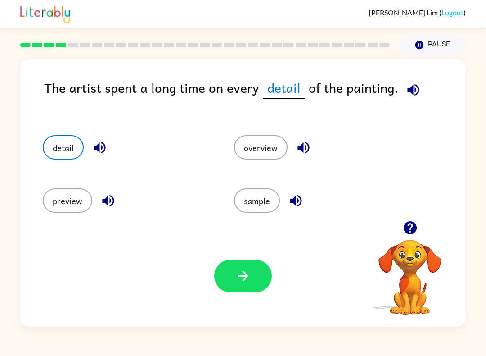
click at [265, 286] on button "button" at bounding box center [243, 275] width 58 height 33
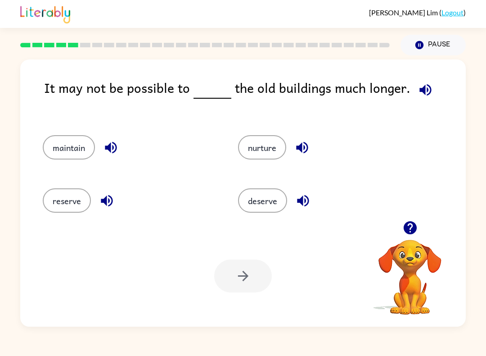
click at [65, 208] on button "reserve" at bounding box center [67, 200] width 48 height 24
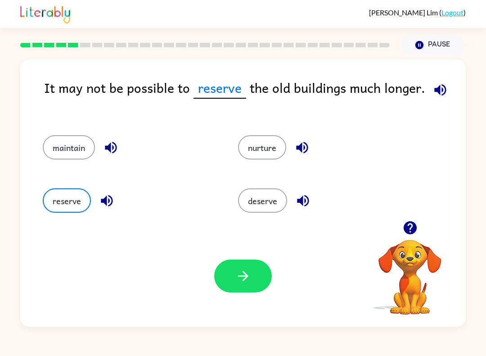
click at [250, 270] on icon "button" at bounding box center [244, 276] width 16 height 16
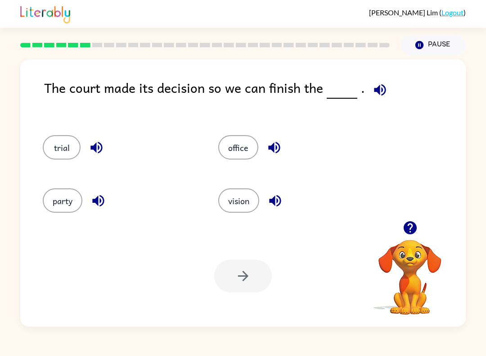
click at [375, 92] on icon "button" at bounding box center [380, 90] width 12 height 12
click at [67, 199] on button "party" at bounding box center [63, 200] width 40 height 24
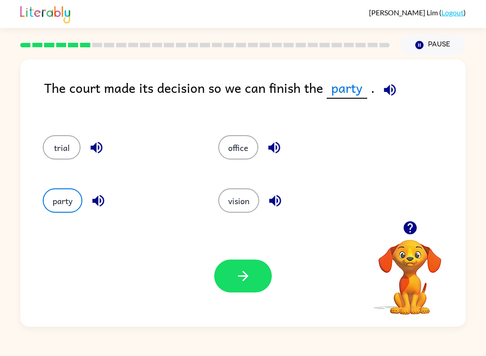
click at [236, 275] on icon "button" at bounding box center [244, 276] width 16 height 16
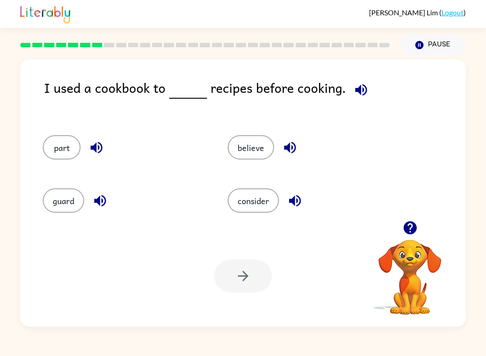
click at [271, 199] on button "consider" at bounding box center [253, 200] width 51 height 24
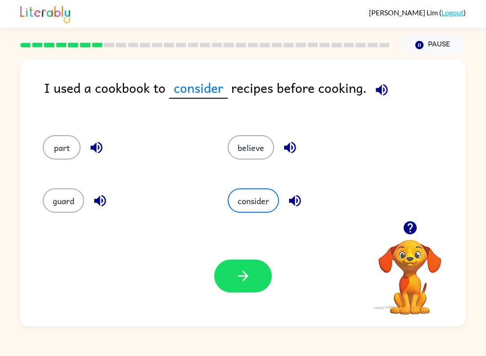
click at [251, 290] on button "button" at bounding box center [243, 275] width 58 height 33
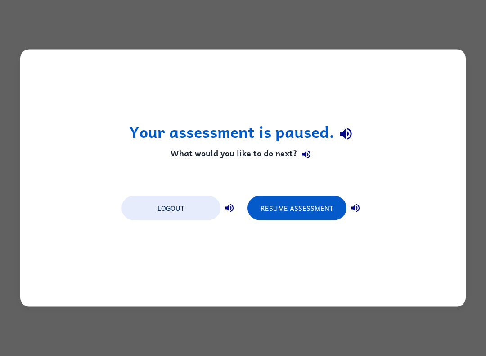
click at [307, 209] on button "Resume Assessment" at bounding box center [297, 208] width 99 height 24
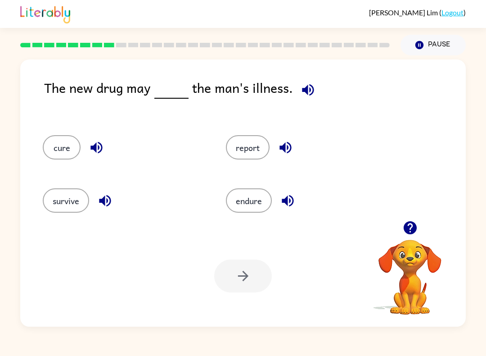
click at [67, 197] on button "survive" at bounding box center [66, 200] width 46 height 24
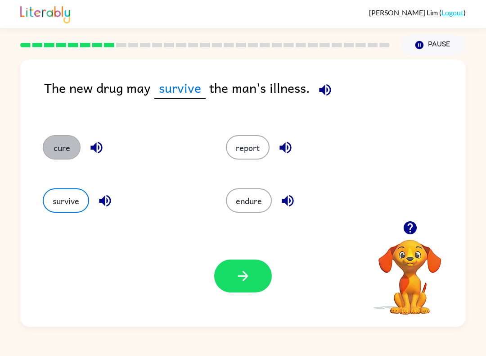
click at [61, 138] on button "cure" at bounding box center [62, 147] width 38 height 24
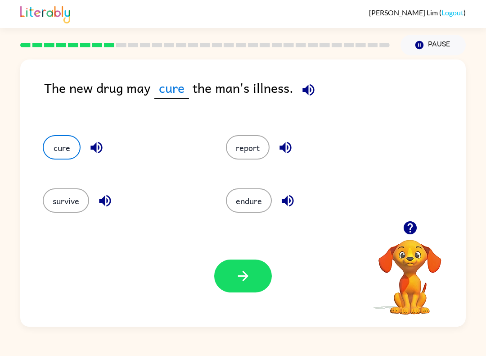
click at [248, 279] on icon "button" at bounding box center [244, 276] width 16 height 16
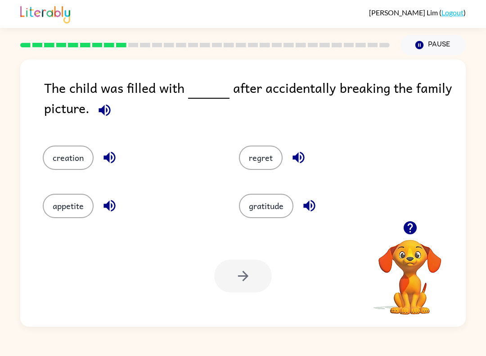
click at [84, 209] on button "appetite" at bounding box center [68, 206] width 51 height 24
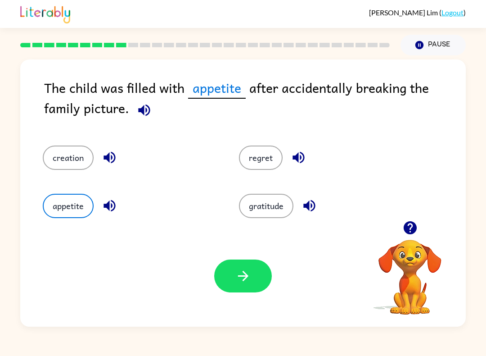
click at [251, 279] on button "button" at bounding box center [243, 275] width 58 height 33
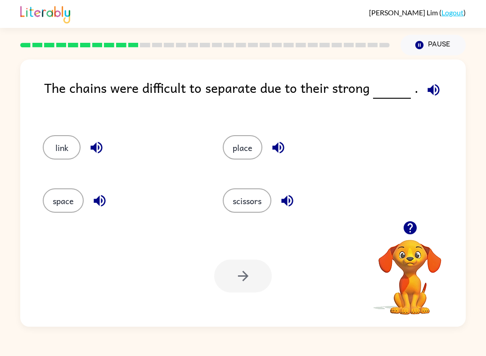
click at [257, 197] on button "scissors" at bounding box center [247, 200] width 49 height 24
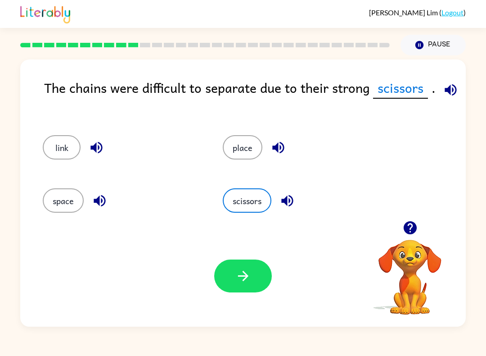
click at [252, 264] on button "button" at bounding box center [243, 275] width 58 height 33
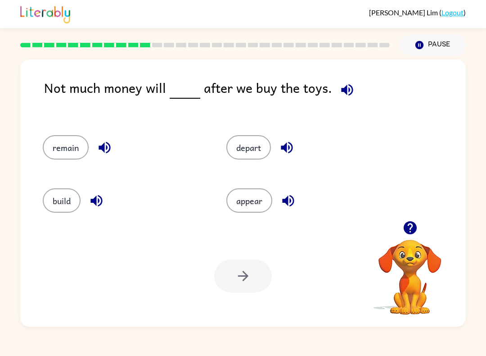
click at [234, 199] on button "appear" at bounding box center [250, 200] width 46 height 24
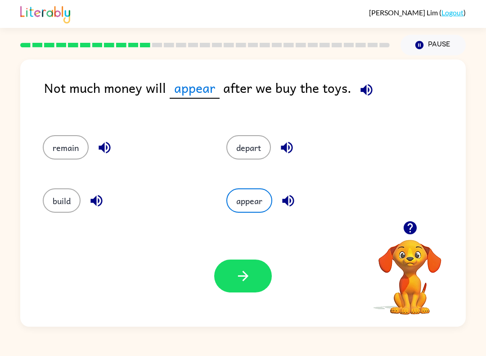
click at [233, 199] on button "appear" at bounding box center [250, 200] width 46 height 24
click at [244, 285] on button "button" at bounding box center [243, 275] width 58 height 33
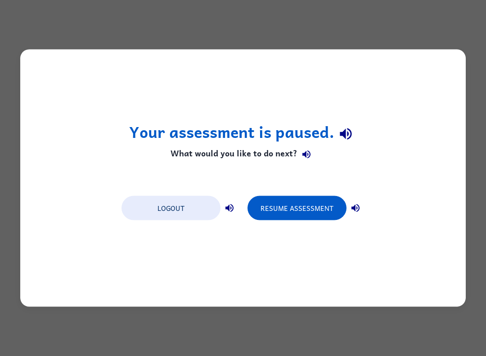
click at [483, 353] on div "Your assessment is paused. What would you like to do next? Logout Resume Assess…" at bounding box center [243, 178] width 486 height 356
click at [297, 220] on button "Resume Assessment" at bounding box center [297, 208] width 99 height 24
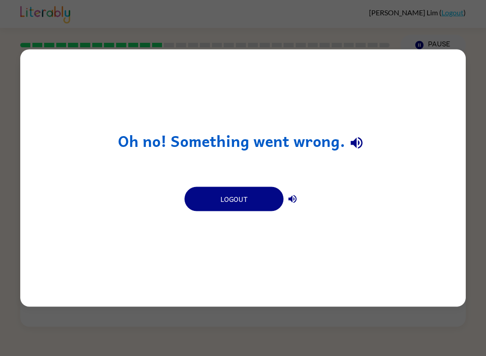
click at [251, 211] on button "Logout" at bounding box center [234, 199] width 99 height 24
click at [222, 199] on button "Logout" at bounding box center [234, 199] width 99 height 24
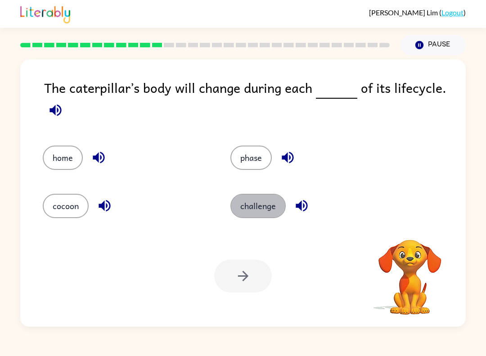
click at [247, 209] on button "challenge" at bounding box center [258, 206] width 55 height 24
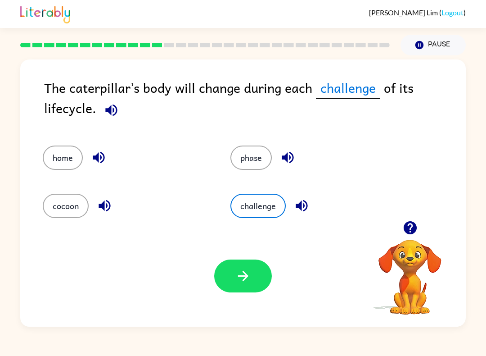
click at [60, 211] on button "cocoon" at bounding box center [66, 206] width 46 height 24
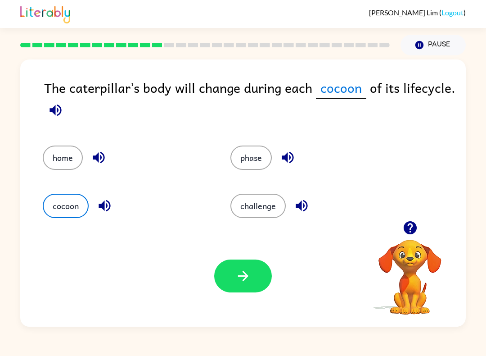
click at [59, 160] on button "home" at bounding box center [63, 157] width 40 height 24
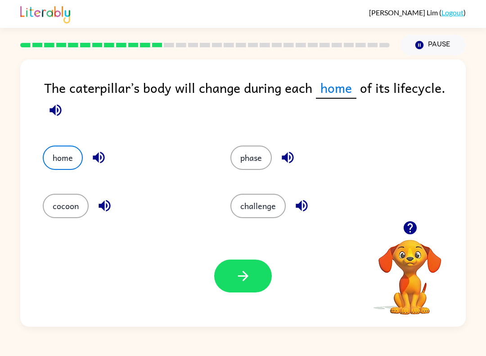
click at [253, 161] on button "phase" at bounding box center [251, 157] width 41 height 24
click at [239, 292] on button "button" at bounding box center [243, 275] width 58 height 33
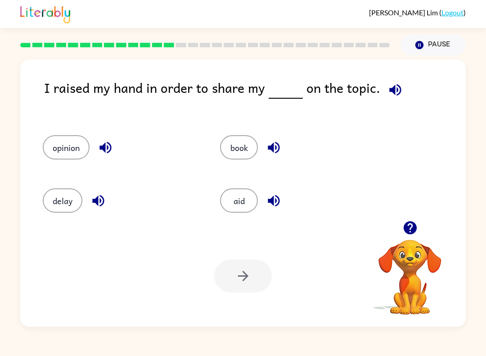
click at [73, 155] on button "opinion" at bounding box center [66, 147] width 47 height 24
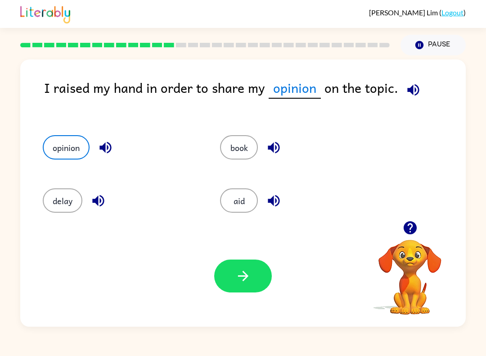
click at [263, 253] on div "Your browser must support playing .mp4 files to use Literably. Please try using…" at bounding box center [243, 275] width 446 height 101
click at [263, 285] on button "button" at bounding box center [243, 275] width 58 height 33
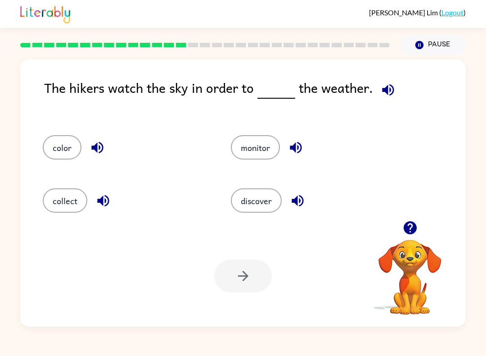
click at [59, 146] on button "color" at bounding box center [62, 147] width 39 height 24
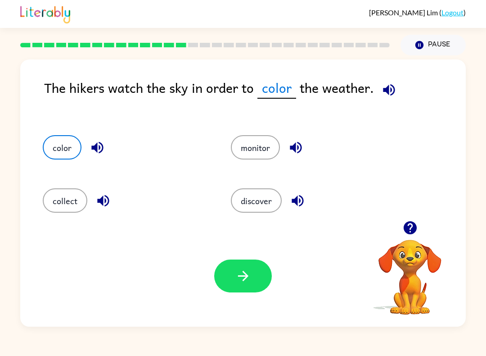
click at [277, 150] on button "monitor" at bounding box center [255, 147] width 49 height 24
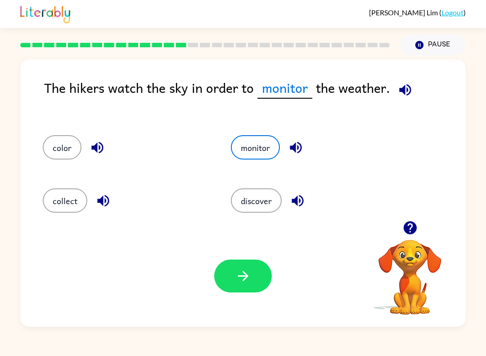
click at [269, 194] on button "discover" at bounding box center [256, 200] width 51 height 24
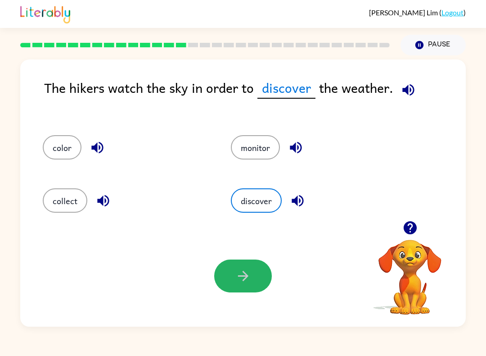
click at [251, 283] on icon "button" at bounding box center [244, 276] width 16 height 16
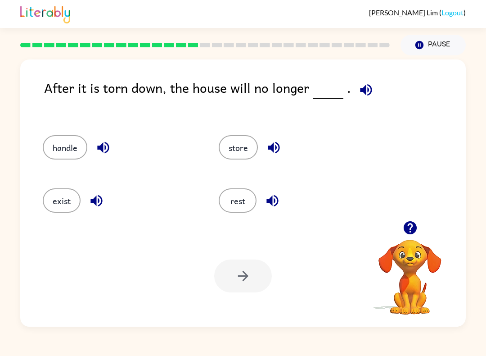
click at [62, 212] on button "exist" at bounding box center [62, 200] width 38 height 24
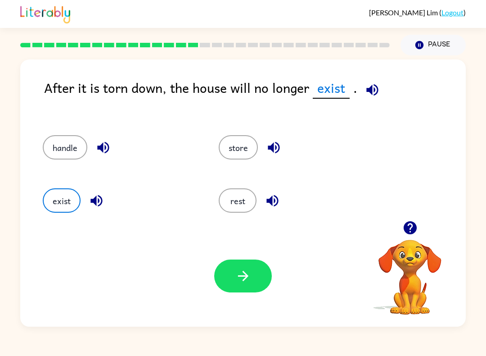
click at [251, 277] on button "button" at bounding box center [243, 275] width 58 height 33
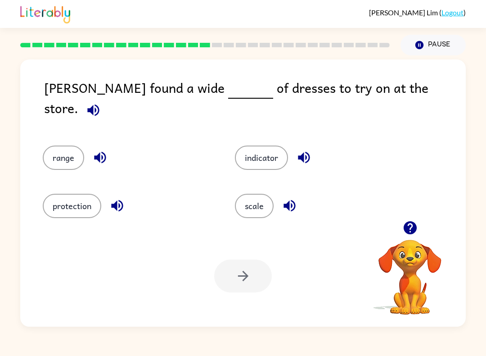
click at [54, 177] on div "protection" at bounding box center [122, 201] width 192 height 48
click at [63, 146] on button "range" at bounding box center [63, 157] width 41 height 24
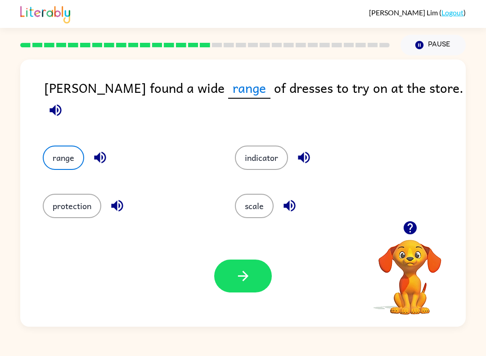
click at [241, 281] on icon "button" at bounding box center [244, 276] width 16 height 16
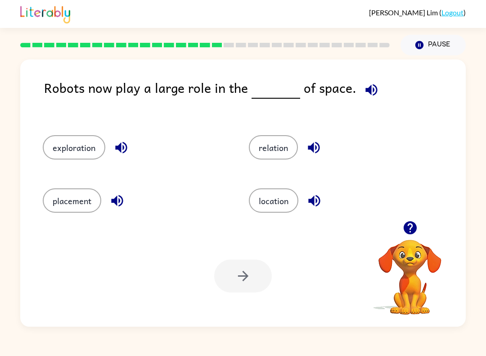
click at [266, 194] on button "location" at bounding box center [274, 200] width 50 height 24
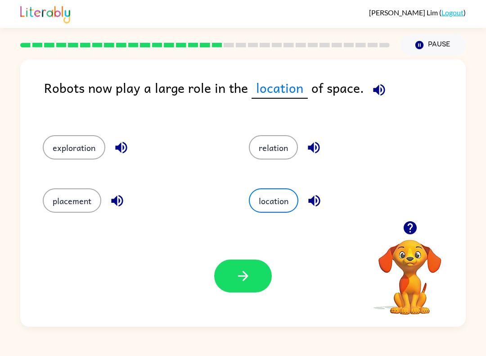
click at [247, 263] on button "button" at bounding box center [243, 275] width 58 height 33
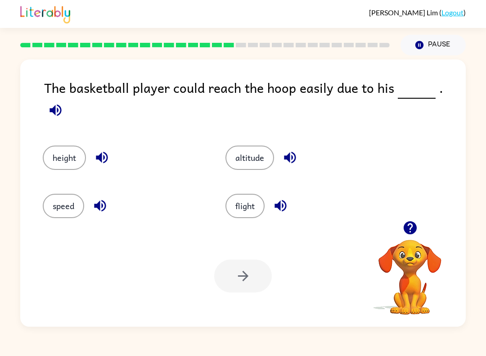
click at [54, 145] on button "height" at bounding box center [64, 157] width 43 height 24
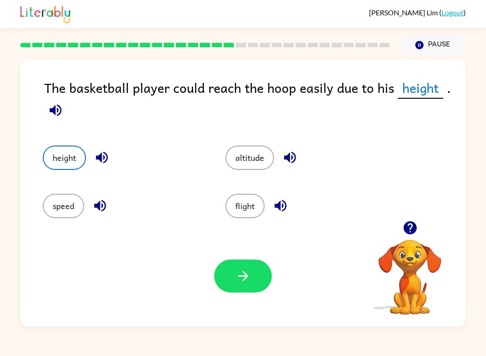
click at [244, 268] on button "button" at bounding box center [243, 275] width 58 height 33
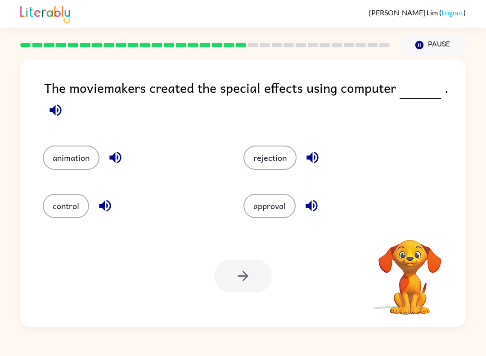
click at [54, 204] on button "control" at bounding box center [66, 206] width 46 height 24
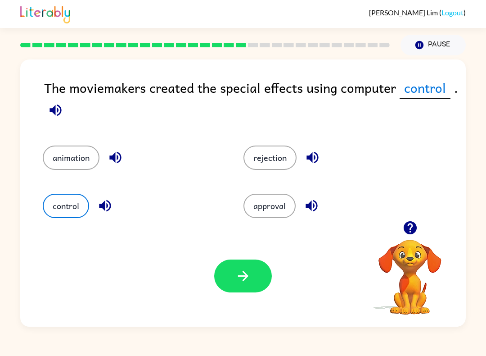
click at [255, 202] on button "approval" at bounding box center [270, 206] width 52 height 24
click at [47, 215] on button "control" at bounding box center [66, 206] width 46 height 24
click at [67, 178] on div "control" at bounding box center [126, 201] width 201 height 48
click at [253, 201] on button "approval" at bounding box center [270, 206] width 52 height 24
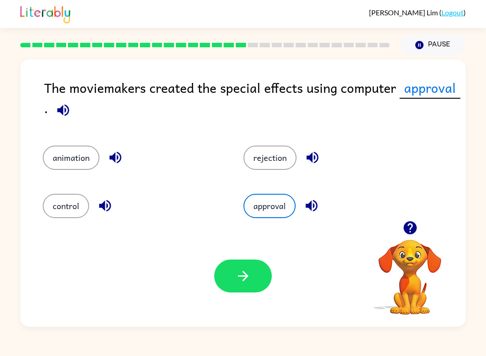
click at [220, 307] on div "Your browser must support playing .mp4 files to use Literably. Please try using…" at bounding box center [243, 275] width 446 height 101
click at [239, 292] on button "button" at bounding box center [243, 275] width 58 height 33
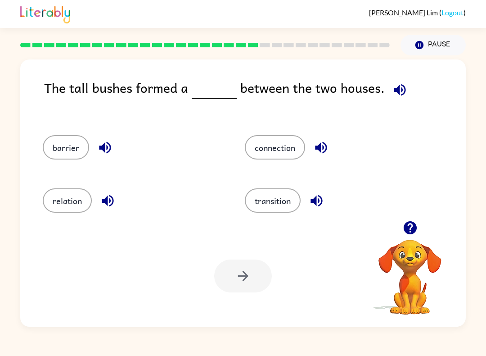
click at [269, 138] on button "connection" at bounding box center [275, 147] width 60 height 24
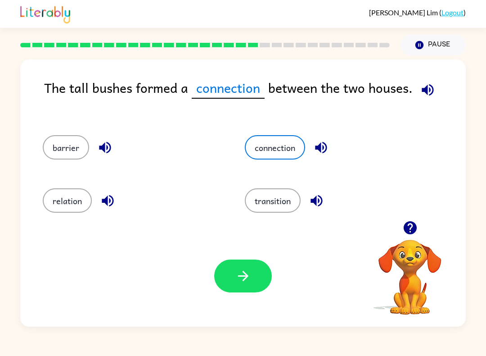
click at [238, 290] on button "button" at bounding box center [243, 275] width 58 height 33
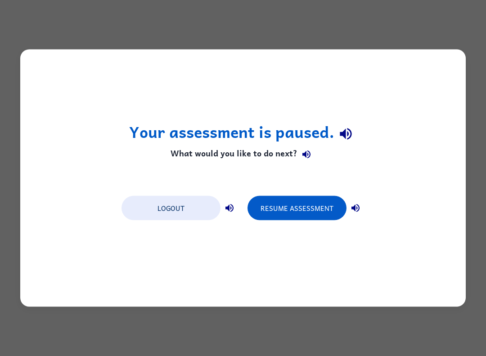
click at [316, 206] on button "Resume Assessment" at bounding box center [297, 208] width 99 height 24
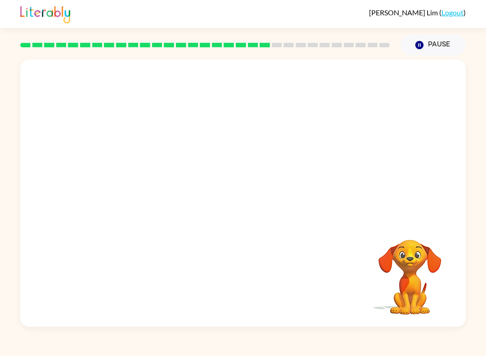
click at [160, 187] on video "Your browser must support playing .mp4 files to use Literably. Please try using…" at bounding box center [243, 139] width 446 height 161
click at [152, 186] on video "Your browser must support playing .mp4 files to use Literably. Please try using…" at bounding box center [243, 139] width 446 height 161
click at [163, 197] on video "Your browser must support playing .mp4 files to use Literably. Please try using…" at bounding box center [243, 139] width 446 height 161
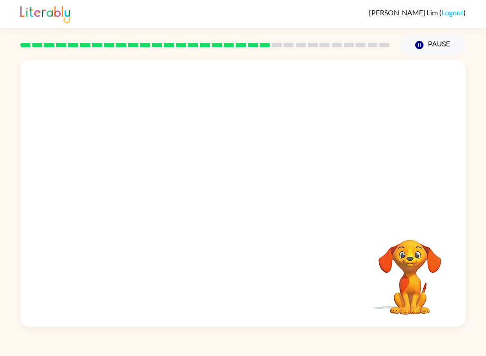
click at [155, 186] on video "Your browser must support playing .mp4 files to use Literably. Please try using…" at bounding box center [243, 139] width 446 height 161
click at [173, 209] on video "Your browser must support playing .mp4 files to use Literably. Please try using…" at bounding box center [243, 139] width 446 height 161
click at [159, 194] on video "Your browser must support playing .mp4 files to use Literably. Please try using…" at bounding box center [243, 139] width 446 height 161
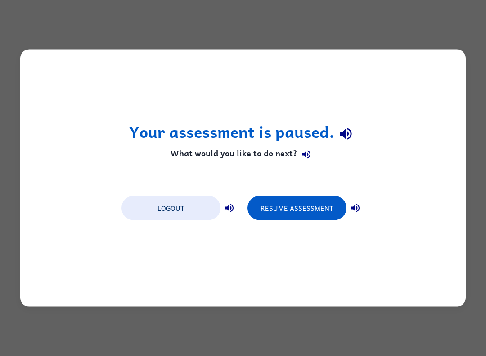
click at [353, 326] on div "Your assessment is paused. What would you like to do next? Logout Resume Assess…" at bounding box center [243, 178] width 486 height 356
click at [311, 201] on button "Resume Assessment" at bounding box center [297, 208] width 99 height 24
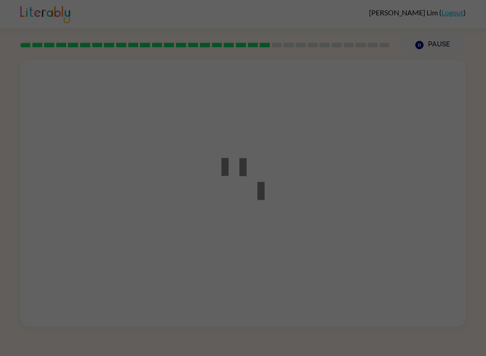
click at [300, 216] on div at bounding box center [243, 178] width 486 height 356
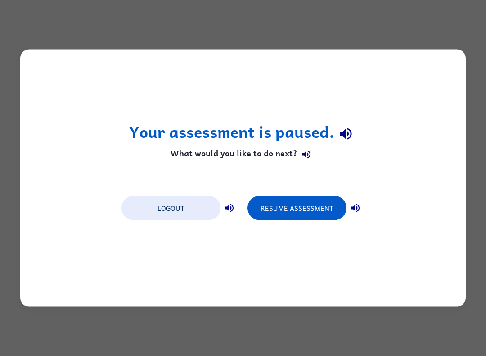
click at [300, 203] on button "Resume Assessment" at bounding box center [297, 208] width 99 height 24
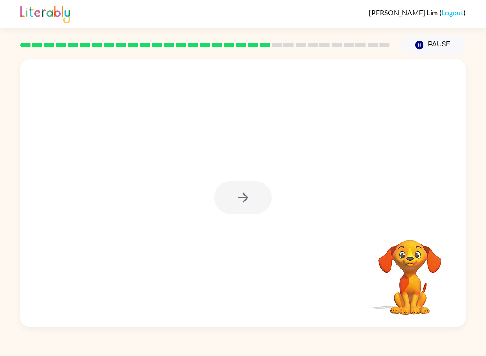
click at [241, 195] on div at bounding box center [243, 197] width 58 height 33
click at [236, 194] on div at bounding box center [243, 197] width 58 height 33
click at [243, 202] on div at bounding box center [243, 197] width 58 height 33
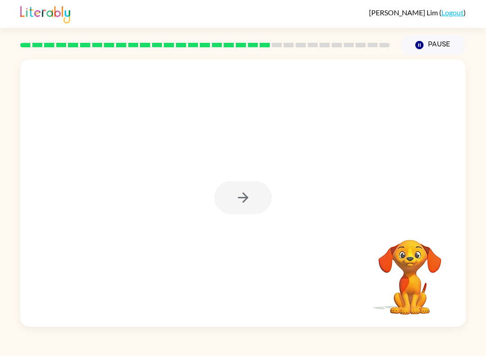
click at [27, 328] on div "[PERSON_NAME] ( Logout ) Pause Pause Your browser must support playing .mp4 fil…" at bounding box center [243, 178] width 486 height 356
click at [230, 204] on div at bounding box center [243, 197] width 58 height 33
click at [241, 210] on div at bounding box center [243, 197] width 58 height 33
click at [241, 209] on div at bounding box center [243, 197] width 58 height 33
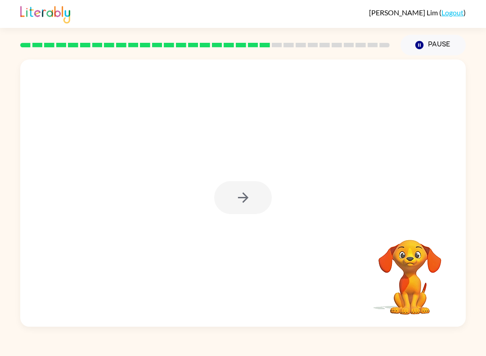
click at [235, 203] on div at bounding box center [243, 197] width 58 height 33
click at [229, 204] on button "button" at bounding box center [243, 197] width 58 height 33
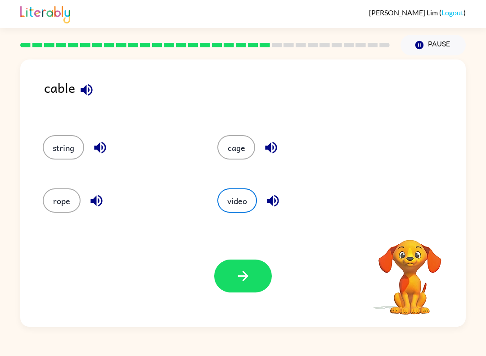
click at [70, 159] on button "string" at bounding box center [63, 147] width 41 height 24
click at [53, 159] on button "string" at bounding box center [63, 147] width 41 height 24
click at [58, 208] on button "rope" at bounding box center [62, 200] width 38 height 24
click at [246, 209] on button "video" at bounding box center [238, 200] width 40 height 24
click at [286, 171] on div "cage" at bounding box center [287, 144] width 175 height 53
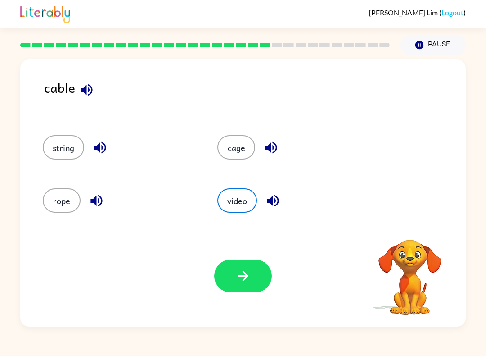
click at [240, 144] on button "cage" at bounding box center [237, 147] width 38 height 24
click at [270, 270] on button "button" at bounding box center [243, 275] width 58 height 33
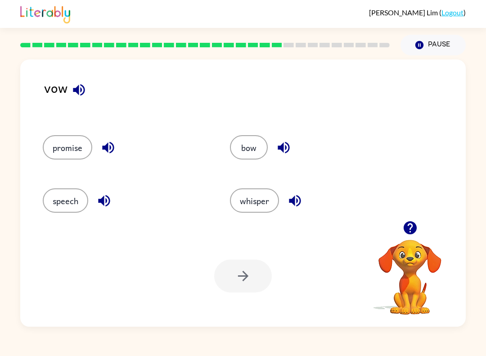
click at [67, 196] on button "speech" at bounding box center [65, 200] width 45 height 24
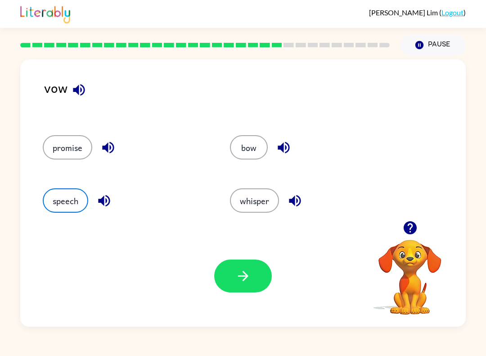
click at [252, 292] on button "button" at bounding box center [243, 275] width 58 height 33
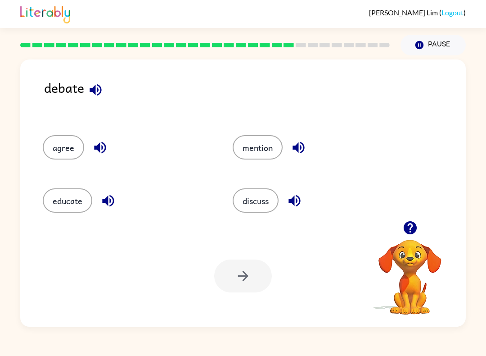
click at [247, 209] on button "discuss" at bounding box center [256, 200] width 46 height 24
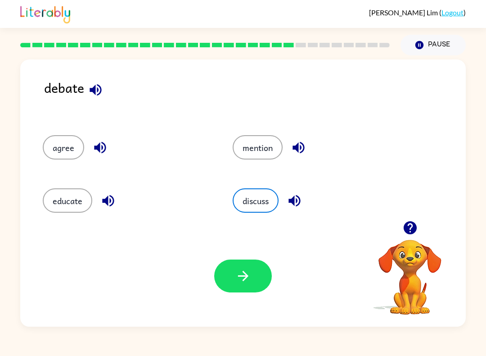
click at [227, 289] on button "button" at bounding box center [243, 275] width 58 height 33
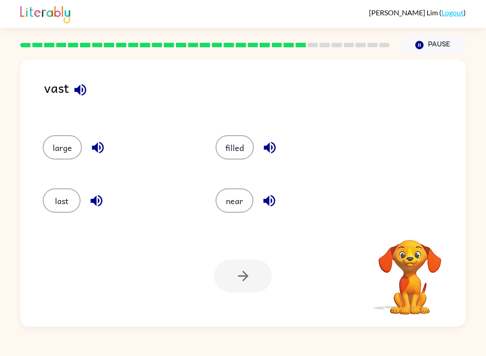
click at [57, 204] on button "last" at bounding box center [62, 200] width 38 height 24
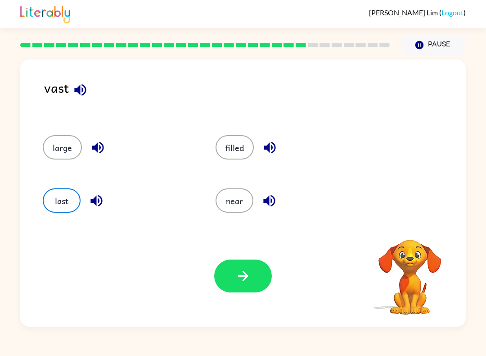
click at [221, 302] on div "Your browser must support playing .mp4 files to use Literably. Please try using…" at bounding box center [243, 275] width 446 height 101
click at [45, 203] on button "last" at bounding box center [62, 200] width 38 height 24
click at [221, 268] on button "button" at bounding box center [243, 275] width 58 height 33
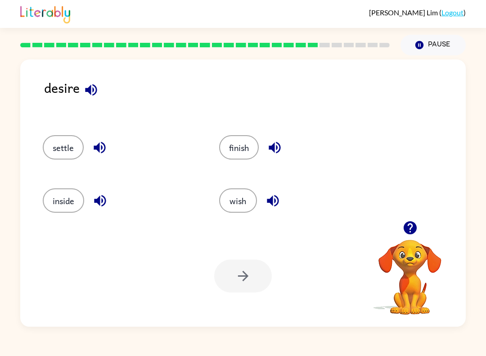
click at [63, 156] on button "settle" at bounding box center [63, 147] width 41 height 24
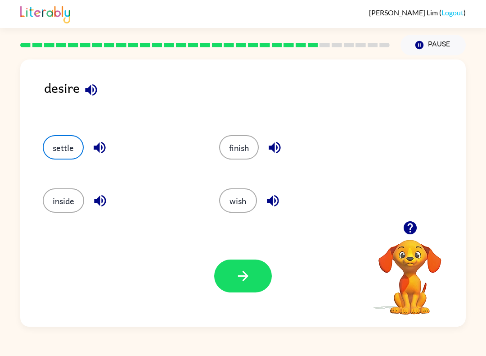
click at [224, 295] on div "Your browser must support playing .mp4 files to use Literably. Please try using…" at bounding box center [243, 275] width 446 height 101
click at [219, 274] on button "button" at bounding box center [243, 275] width 58 height 33
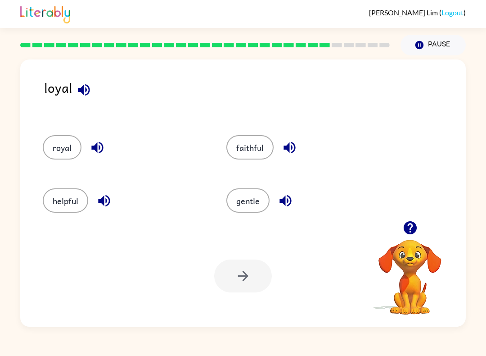
click at [263, 183] on div "gentle" at bounding box center [301, 197] width 184 height 53
click at [238, 205] on button "gentle" at bounding box center [248, 200] width 43 height 24
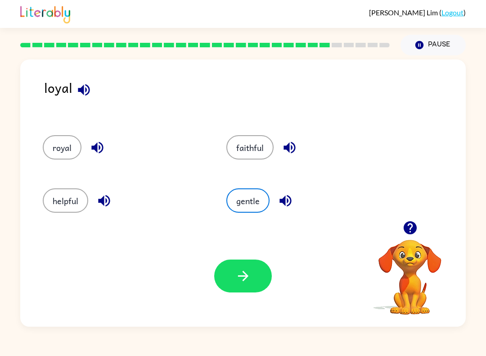
click at [245, 266] on button "button" at bounding box center [243, 275] width 58 height 33
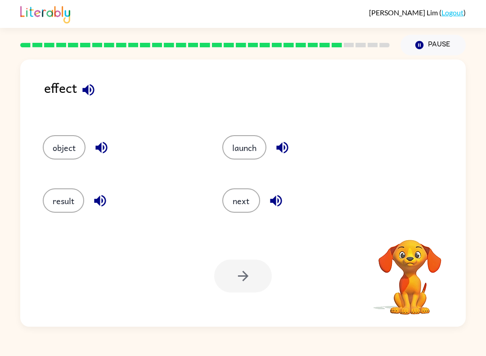
click at [67, 149] on button "object" at bounding box center [64, 147] width 43 height 24
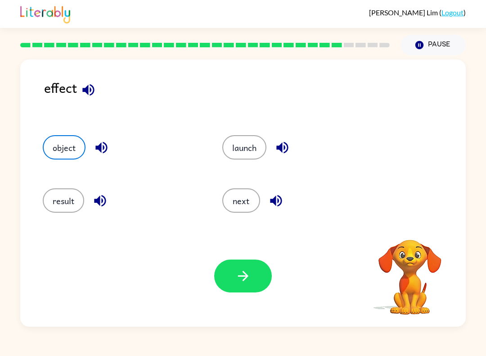
click at [232, 278] on button "button" at bounding box center [243, 275] width 58 height 33
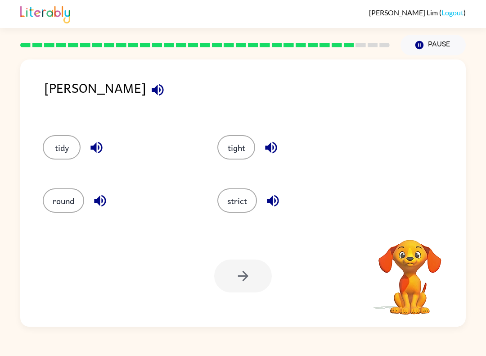
click at [63, 150] on button "tidy" at bounding box center [62, 147] width 38 height 24
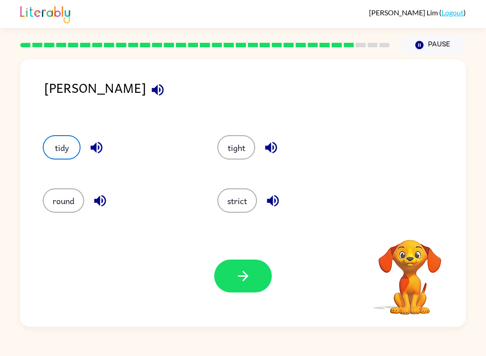
click at [266, 260] on div at bounding box center [243, 275] width 58 height 33
click at [244, 273] on icon "button" at bounding box center [243, 276] width 10 height 10
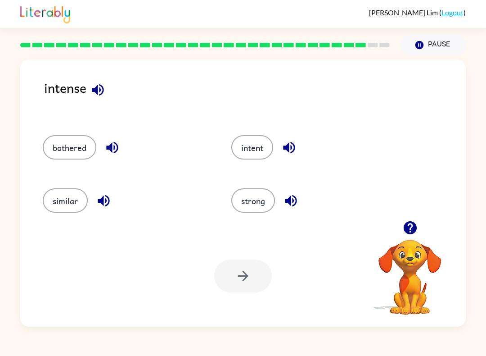
click at [238, 272] on div at bounding box center [243, 275] width 58 height 33
click at [244, 265] on div at bounding box center [243, 275] width 58 height 33
click at [243, 271] on div at bounding box center [243, 275] width 58 height 33
click at [263, 191] on button "strong" at bounding box center [253, 200] width 44 height 24
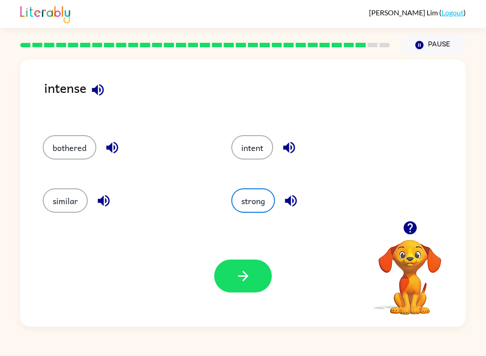
click at [248, 286] on button "button" at bounding box center [243, 275] width 58 height 33
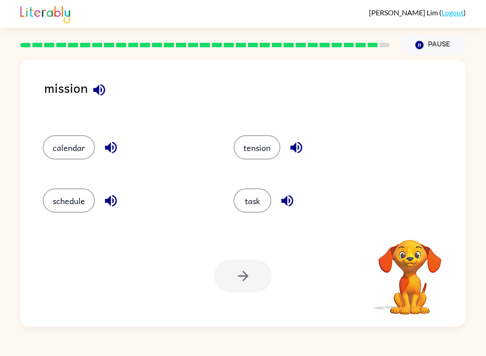
click at [260, 151] on button "tension" at bounding box center [257, 147] width 47 height 24
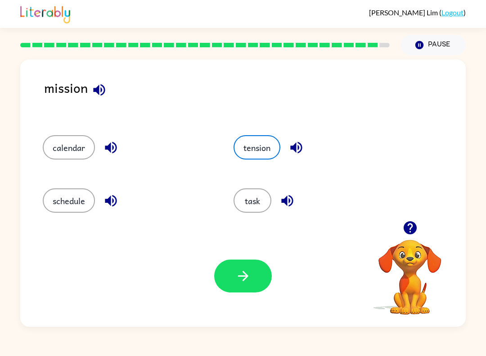
click at [241, 268] on icon "button" at bounding box center [244, 276] width 16 height 16
